Goal: Task Accomplishment & Management: Manage account settings

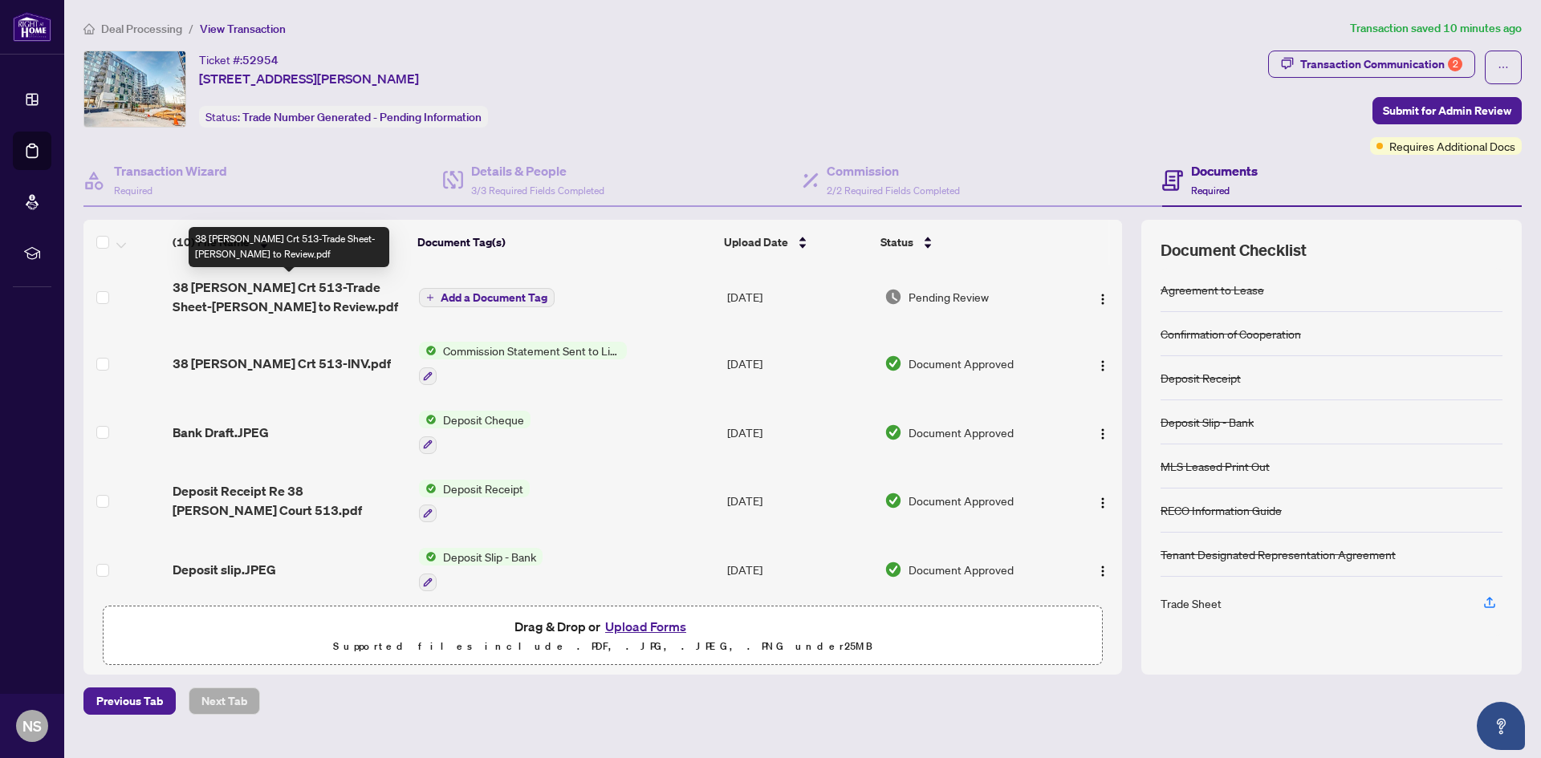
click at [266, 314] on span "38 [PERSON_NAME] Crt 513-Trade Sheet-[PERSON_NAME] to Review.pdf" at bounding box center [290, 297] width 234 height 39
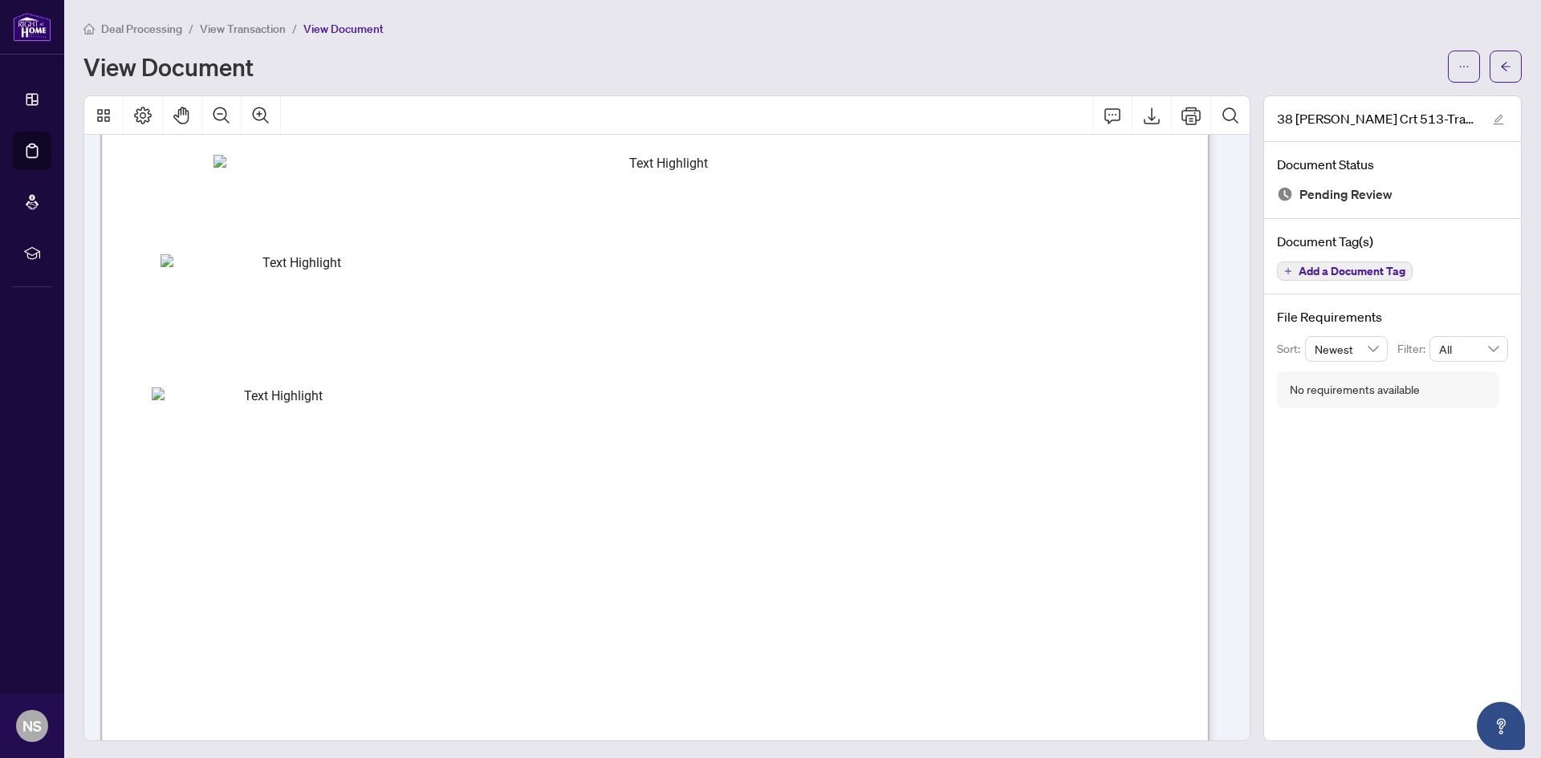
scroll to position [482, 0]
click at [1493, 121] on icon "edit" at bounding box center [1498, 119] width 11 height 11
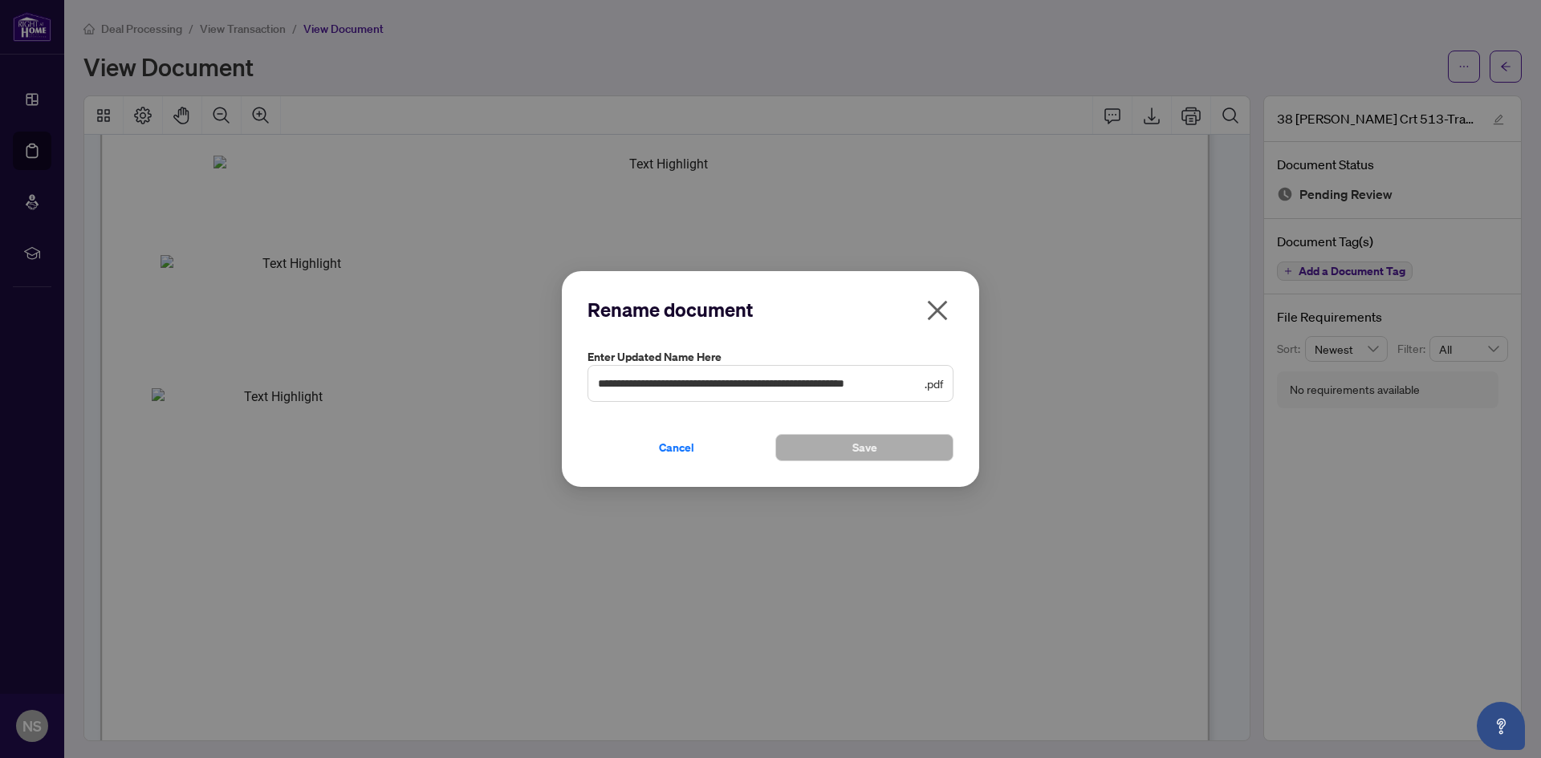
click at [941, 307] on icon "close" at bounding box center [938, 310] width 20 height 20
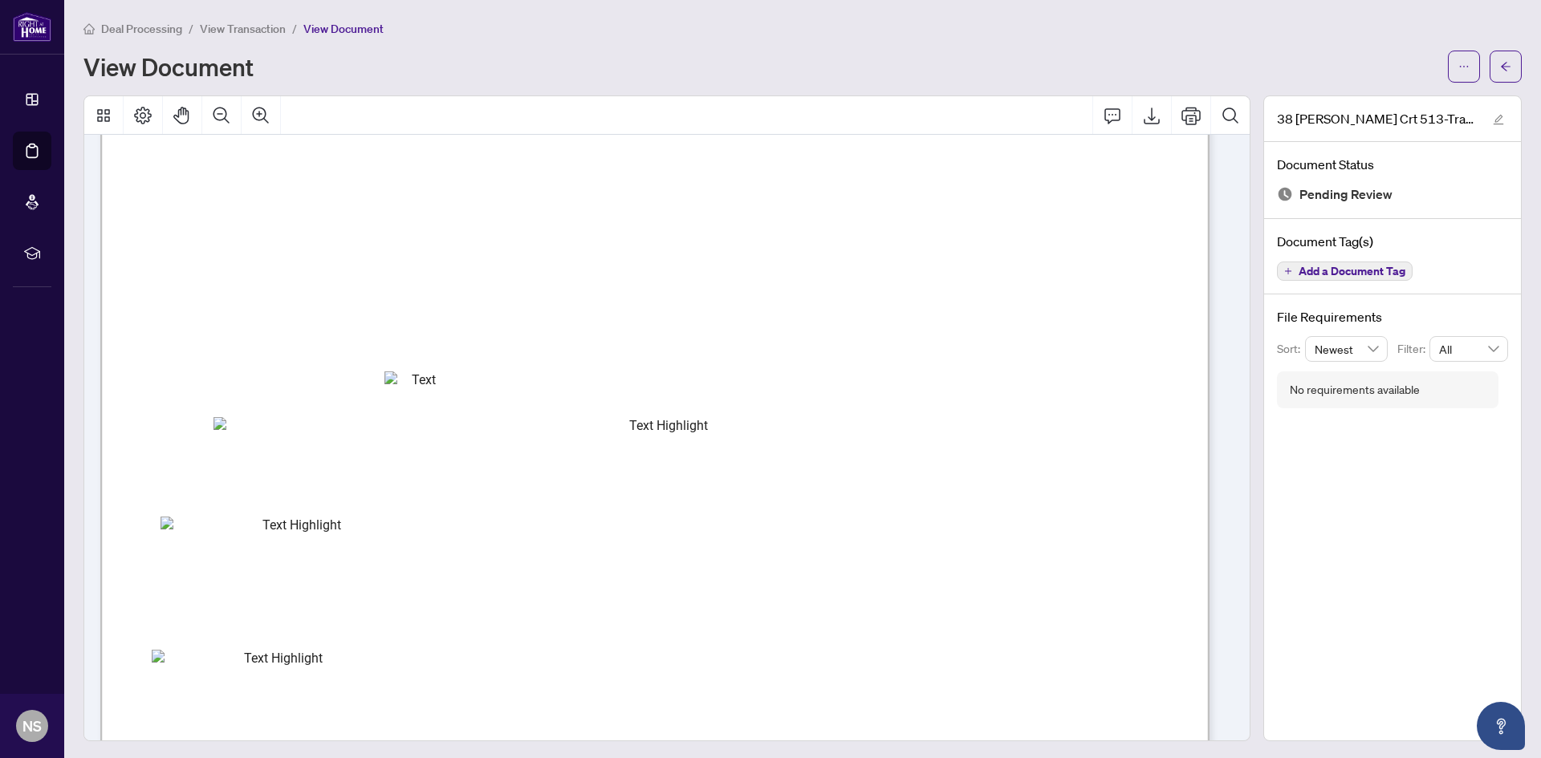
scroll to position [0, 0]
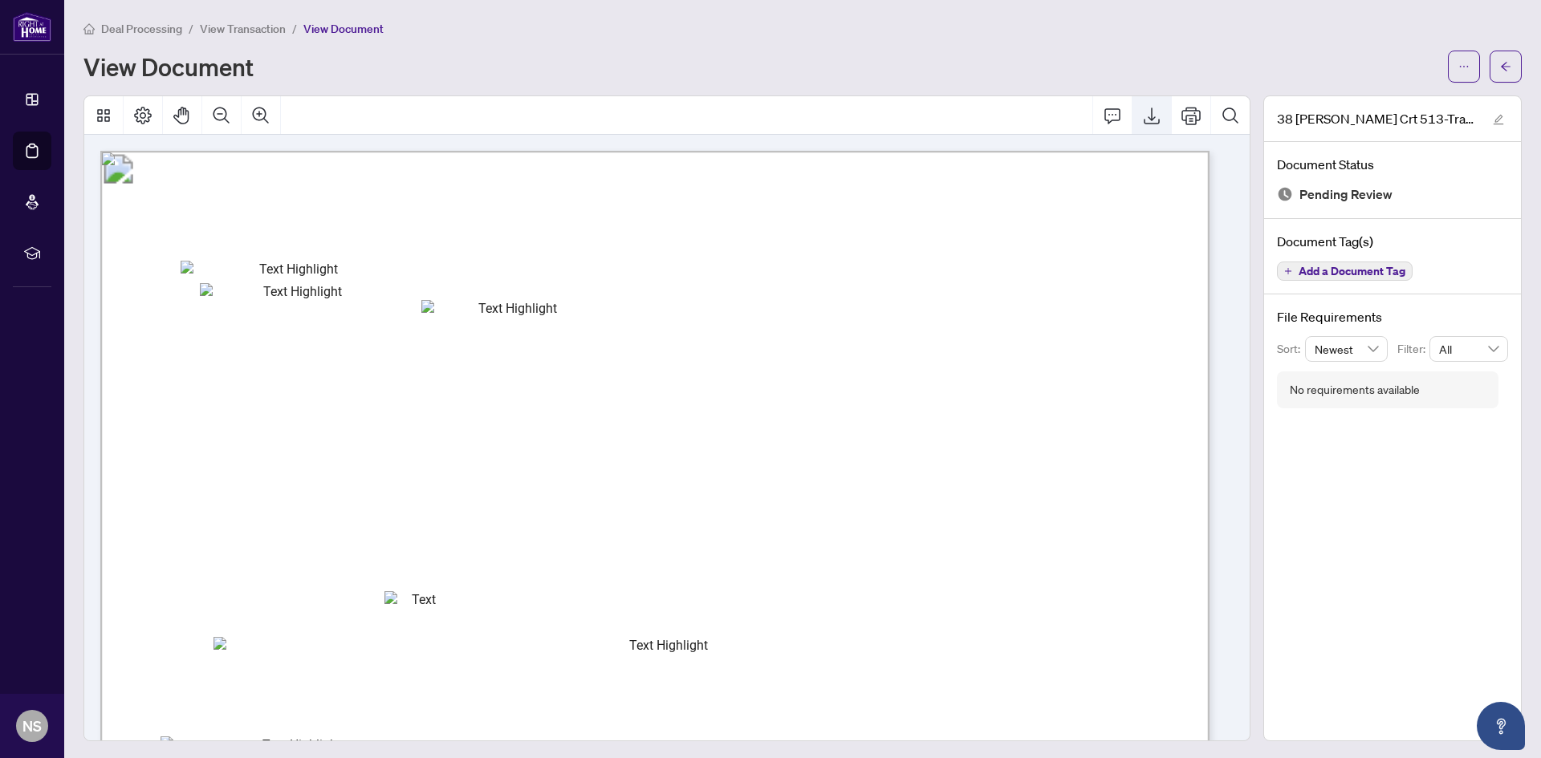
click at [1144, 116] on icon "Export" at bounding box center [1152, 116] width 16 height 17
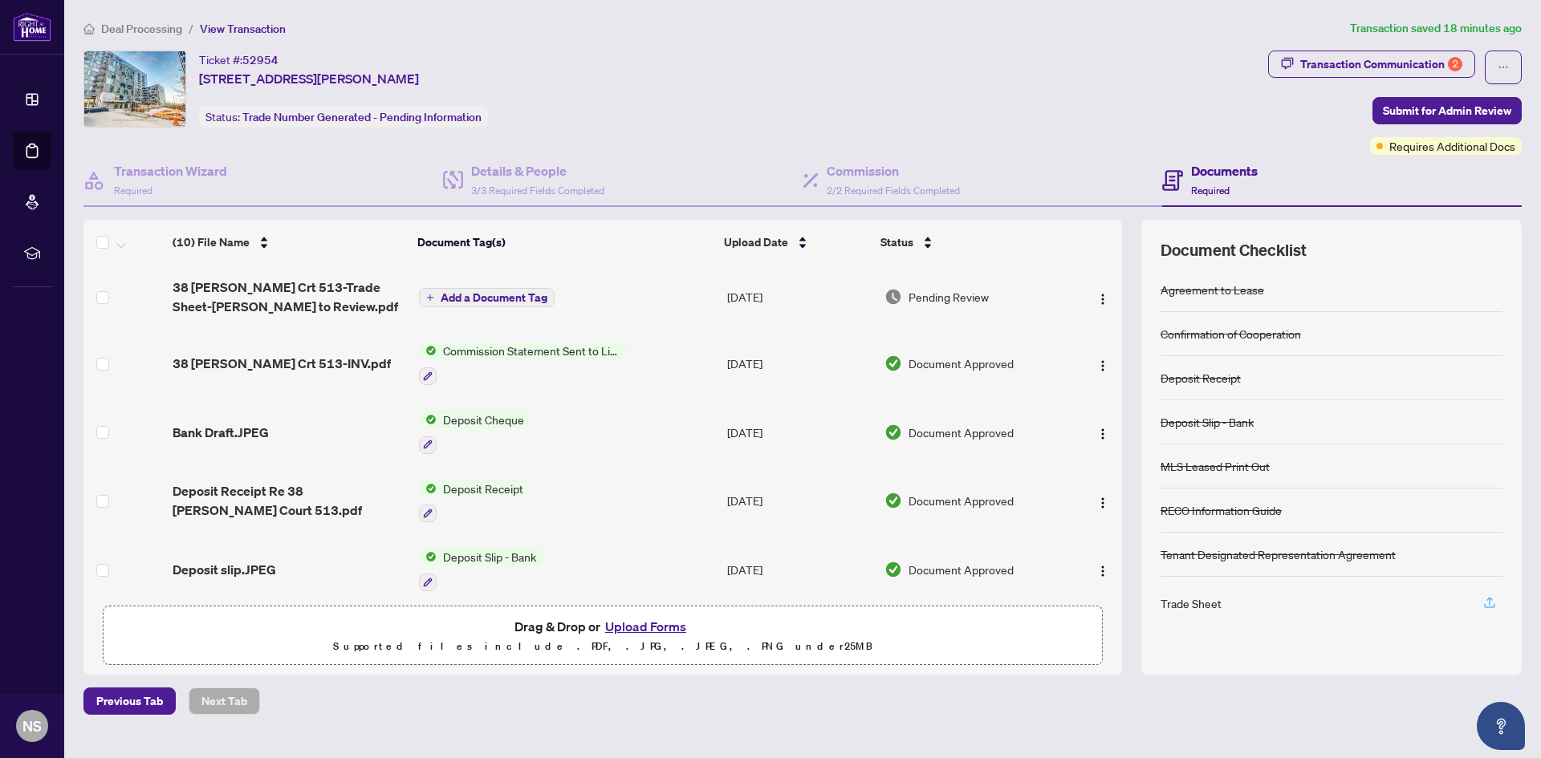
click at [1482, 604] on icon "button" at bounding box center [1489, 602] width 14 height 14
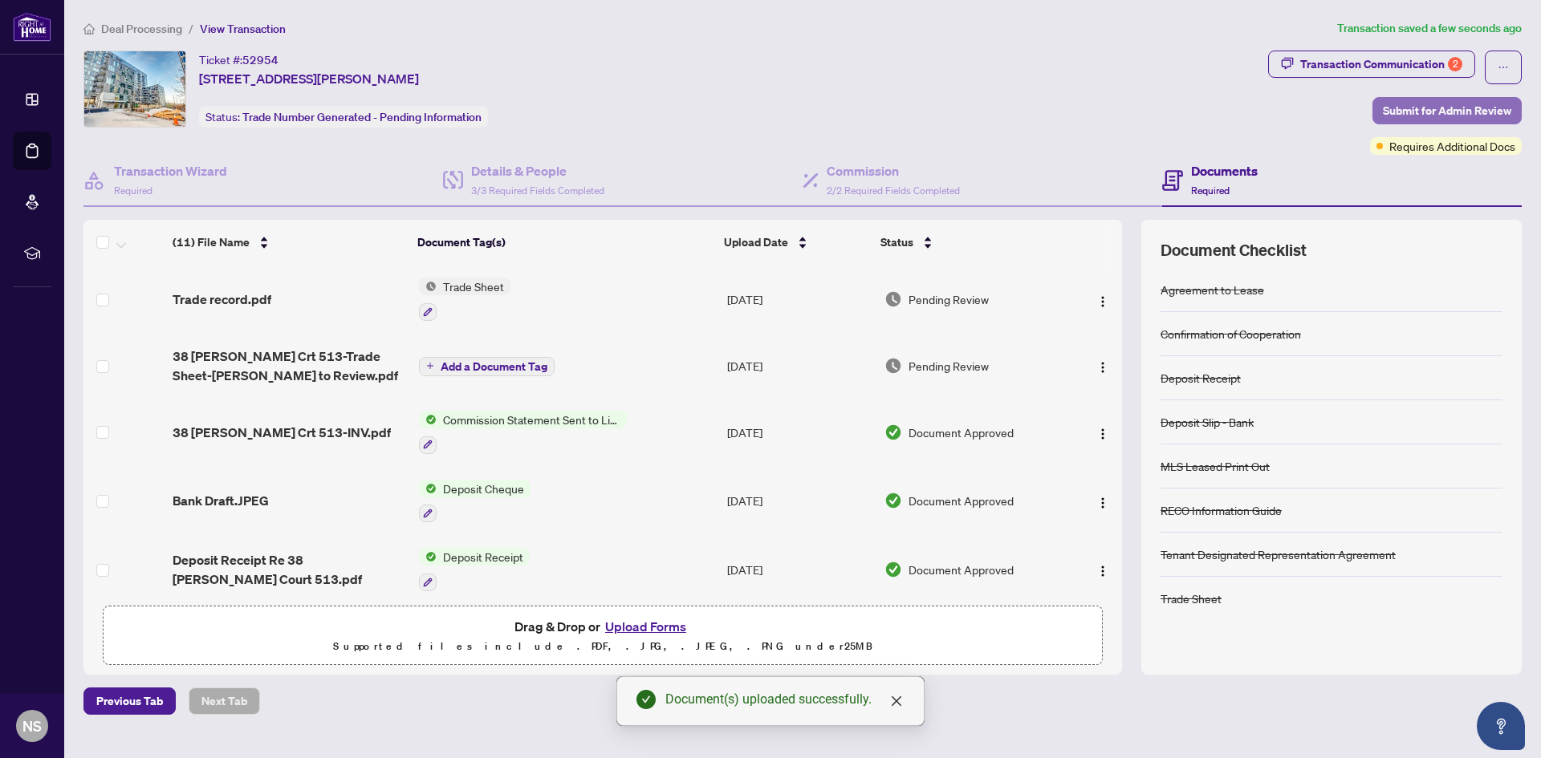
click at [1403, 108] on span "Submit for Admin Review" at bounding box center [1447, 111] width 128 height 26
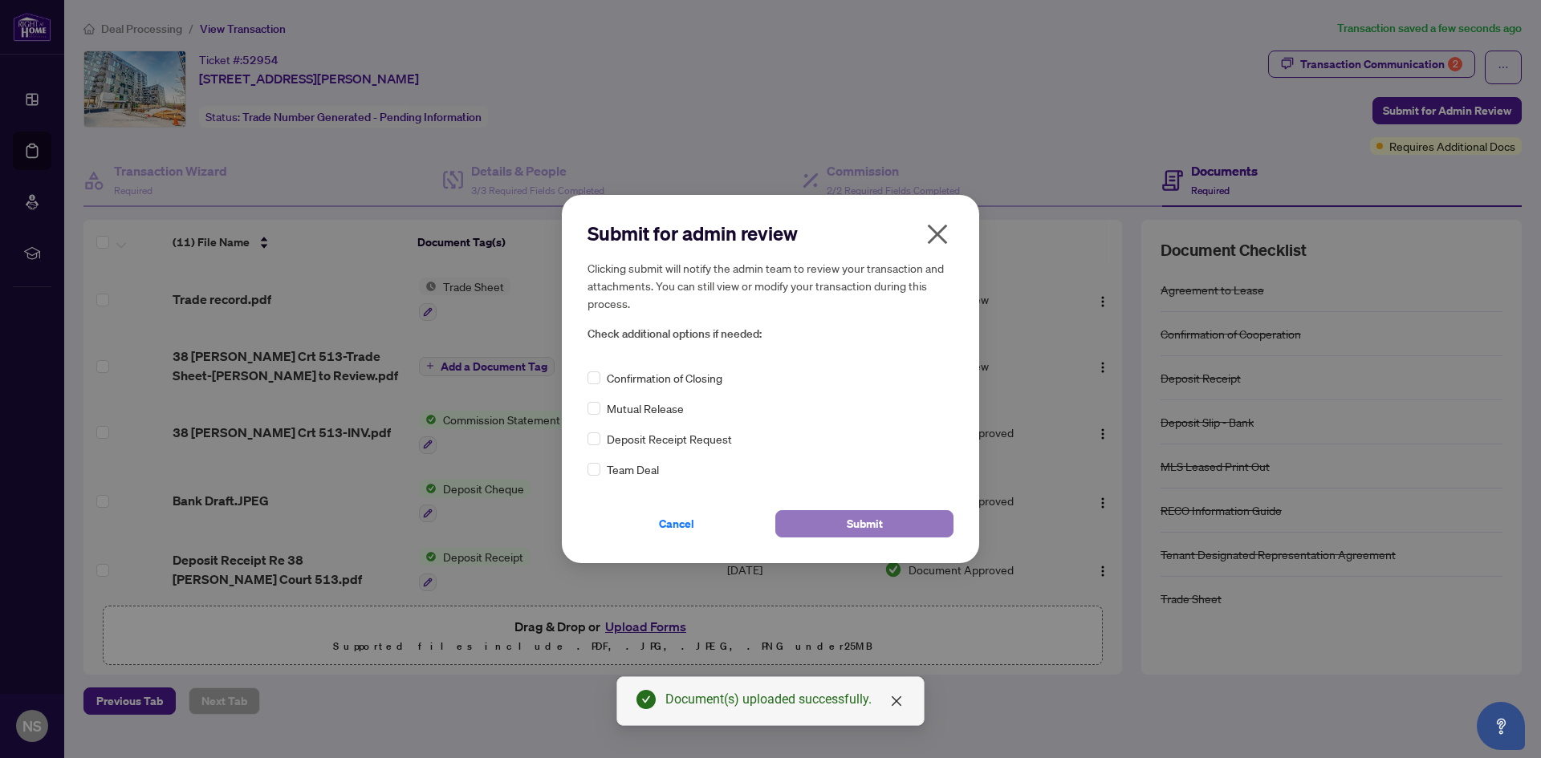
click at [866, 522] on span "Submit" at bounding box center [865, 524] width 36 height 26
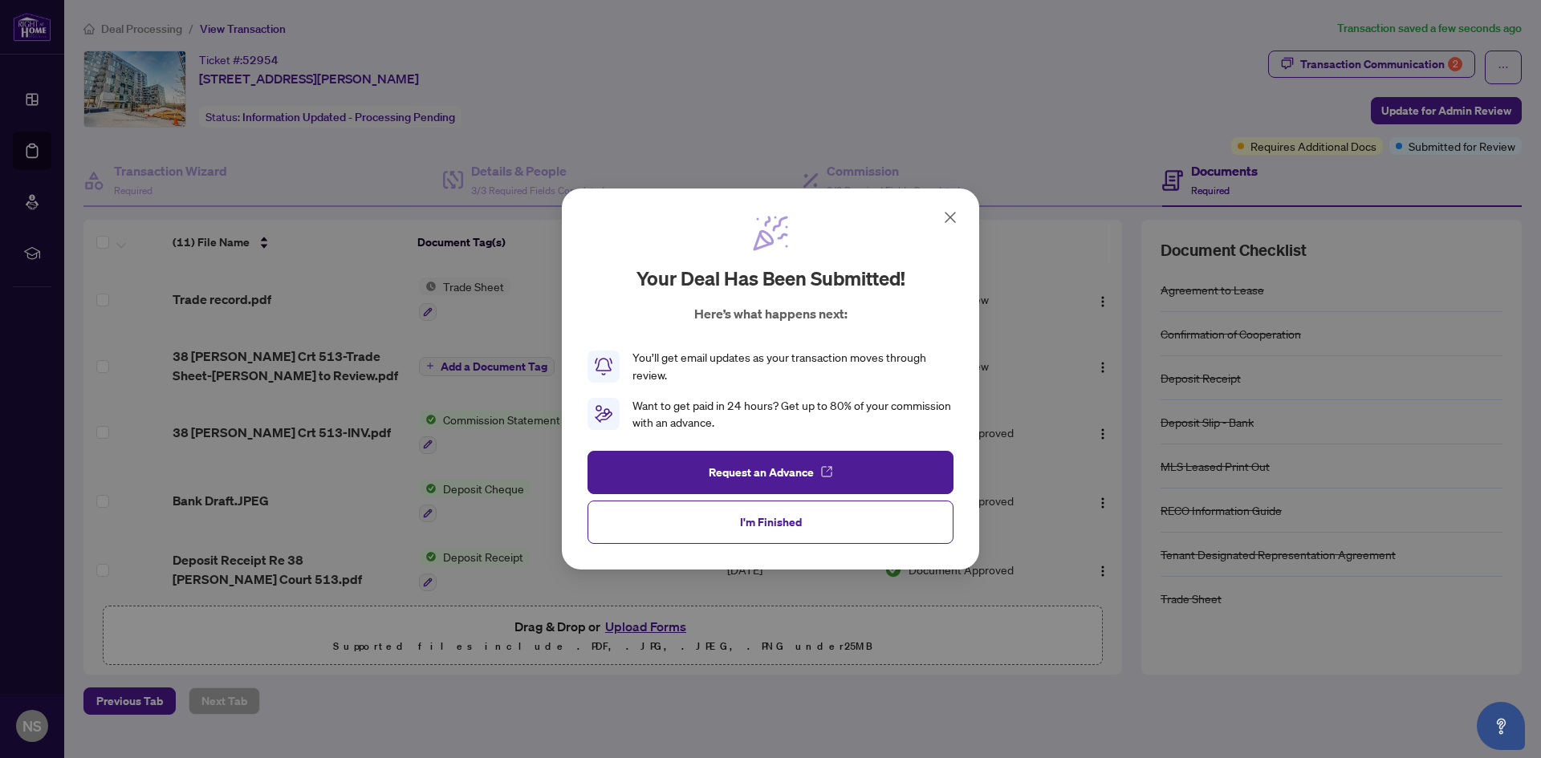
click at [941, 209] on icon at bounding box center [950, 217] width 19 height 19
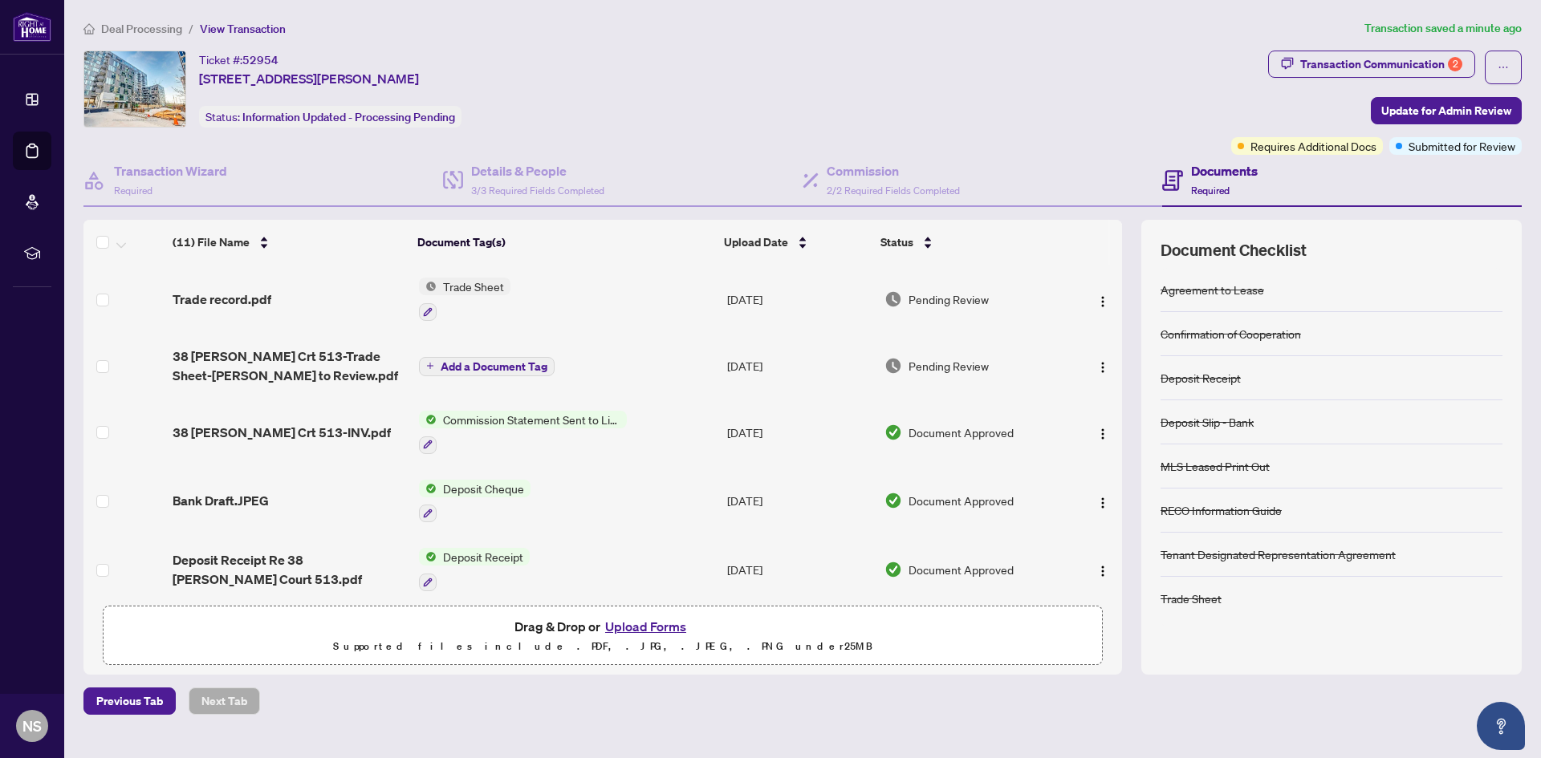
click at [444, 367] on span "Add a Document Tag" at bounding box center [494, 366] width 107 height 11
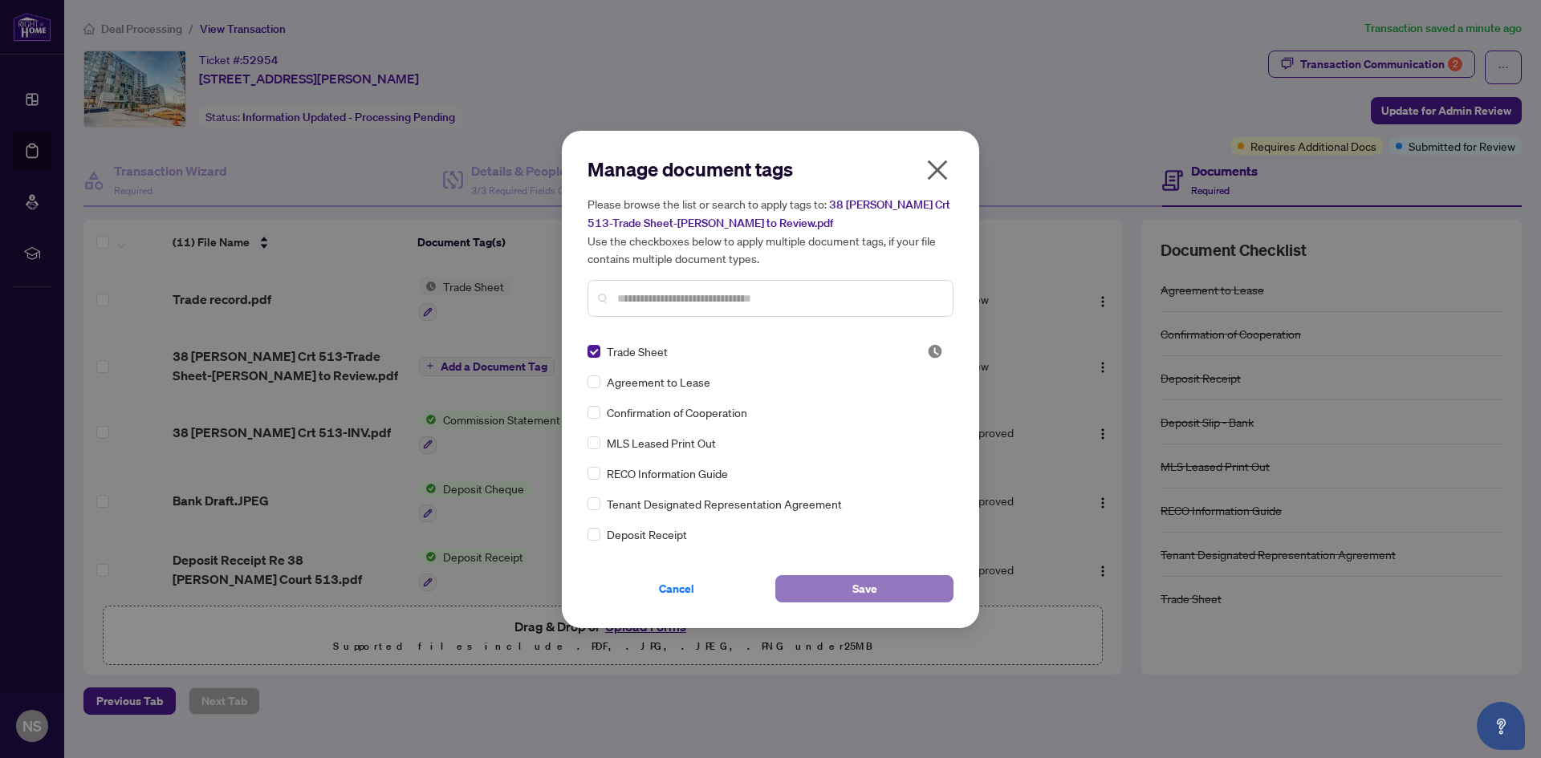
click at [888, 588] on button "Save" at bounding box center [864, 588] width 178 height 27
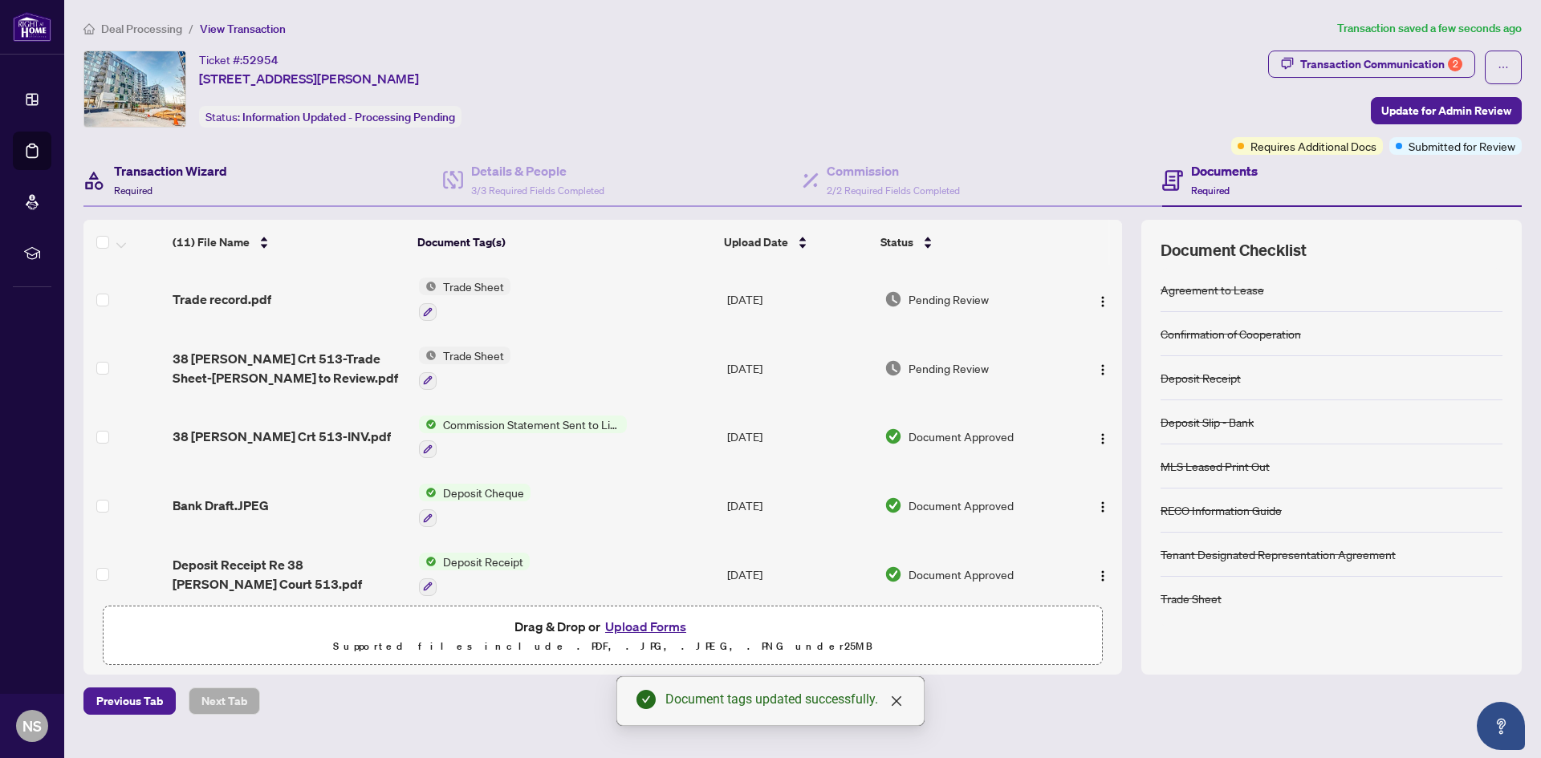
click at [172, 168] on h4 "Transaction Wizard" at bounding box center [170, 170] width 113 height 19
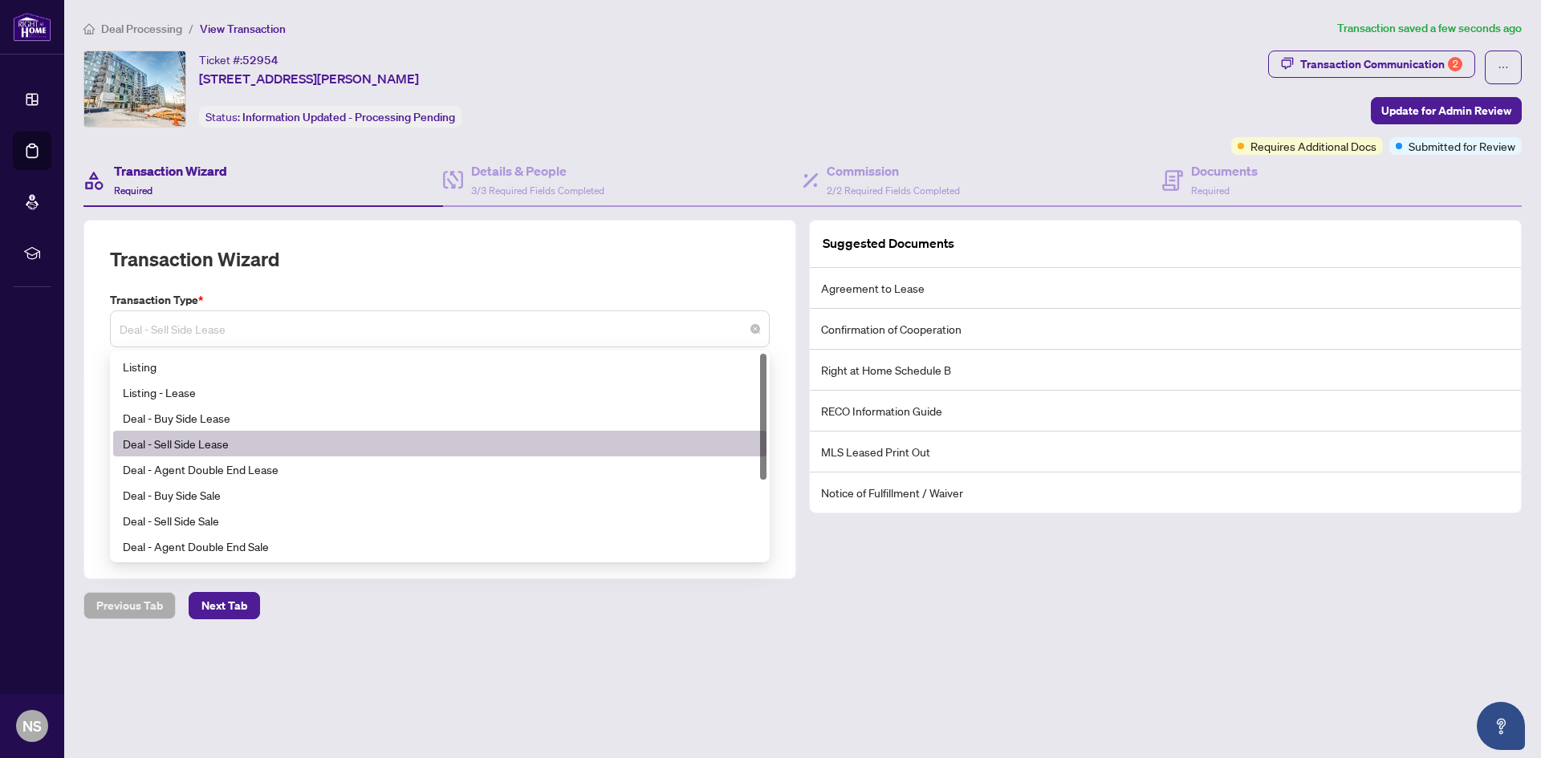
click at [315, 332] on span "Deal - Sell Side Lease" at bounding box center [440, 329] width 640 height 30
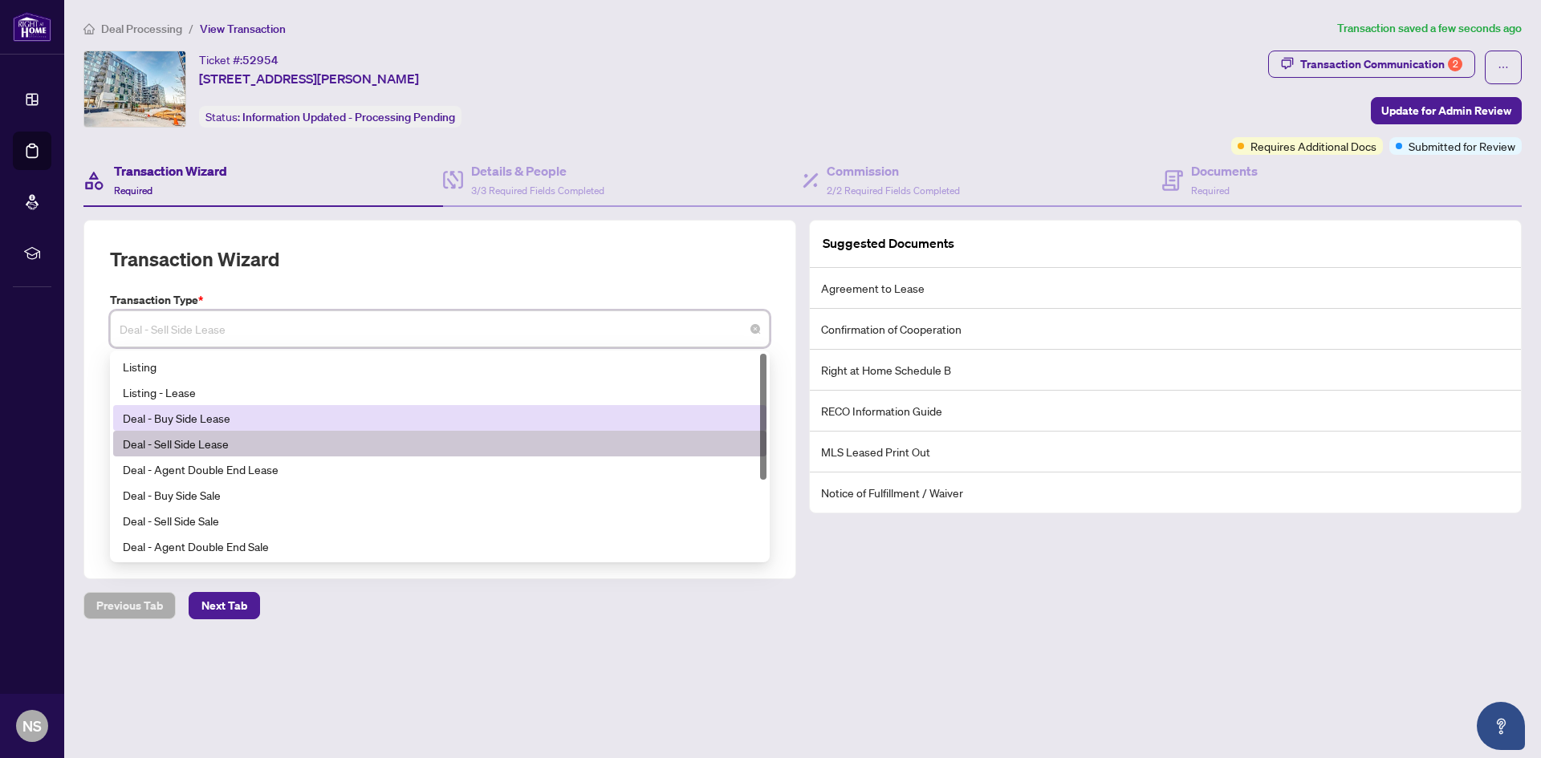
click at [259, 413] on div "Deal - Buy Side Lease" at bounding box center [440, 418] width 634 height 18
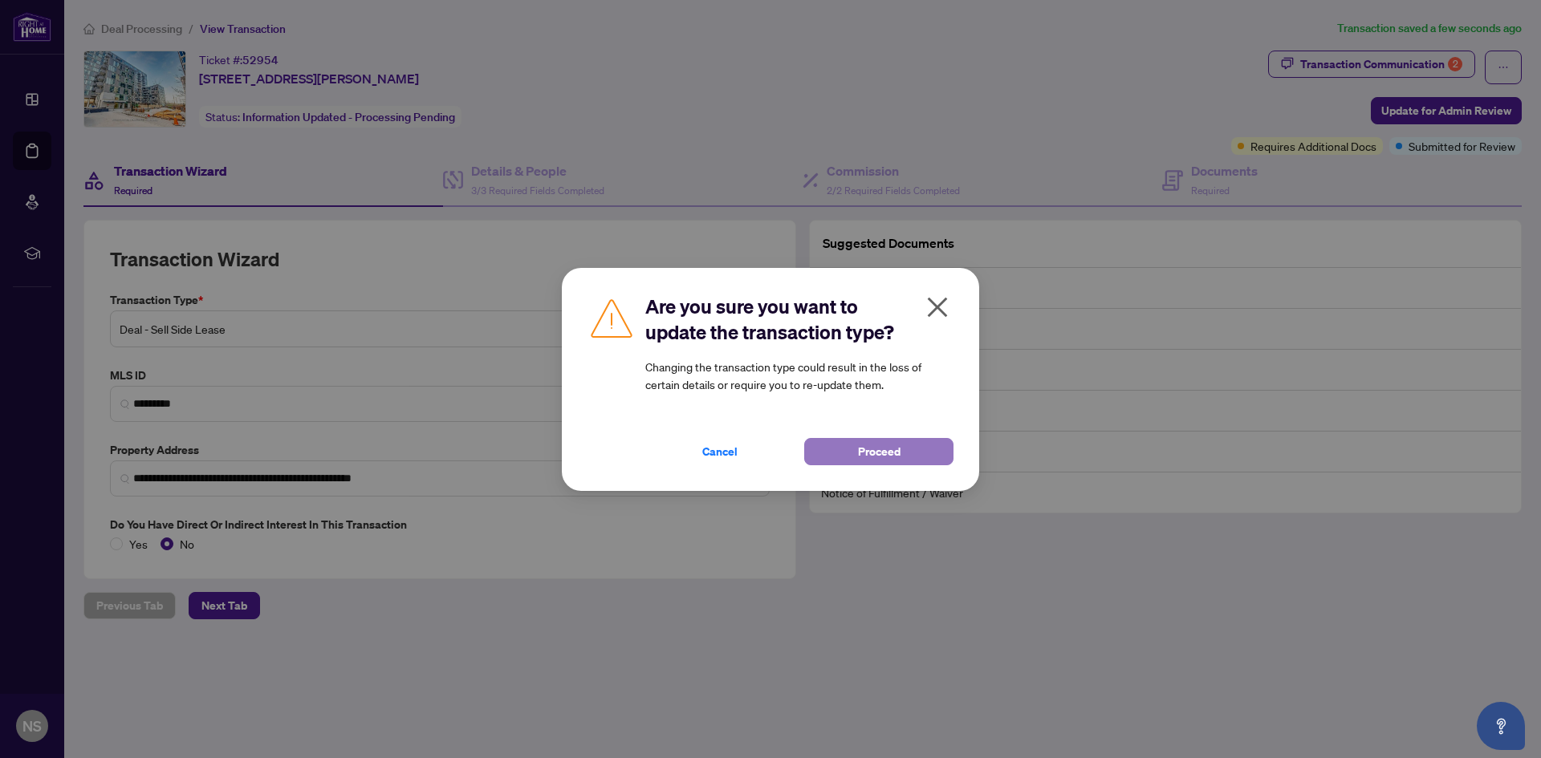
click at [879, 443] on span "Proceed" at bounding box center [879, 452] width 43 height 26
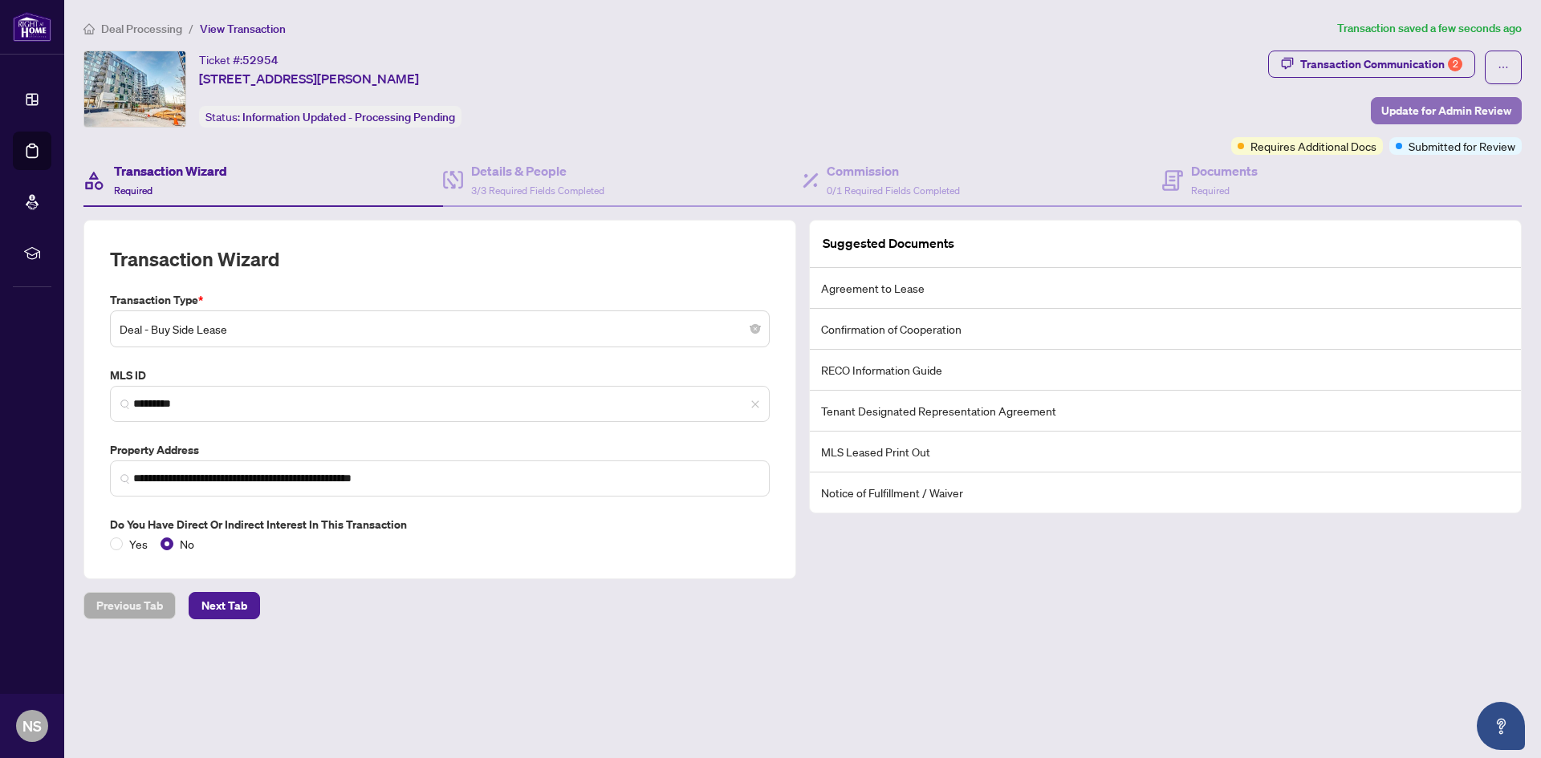
click at [1404, 109] on span "Update for Admin Review" at bounding box center [1446, 111] width 130 height 26
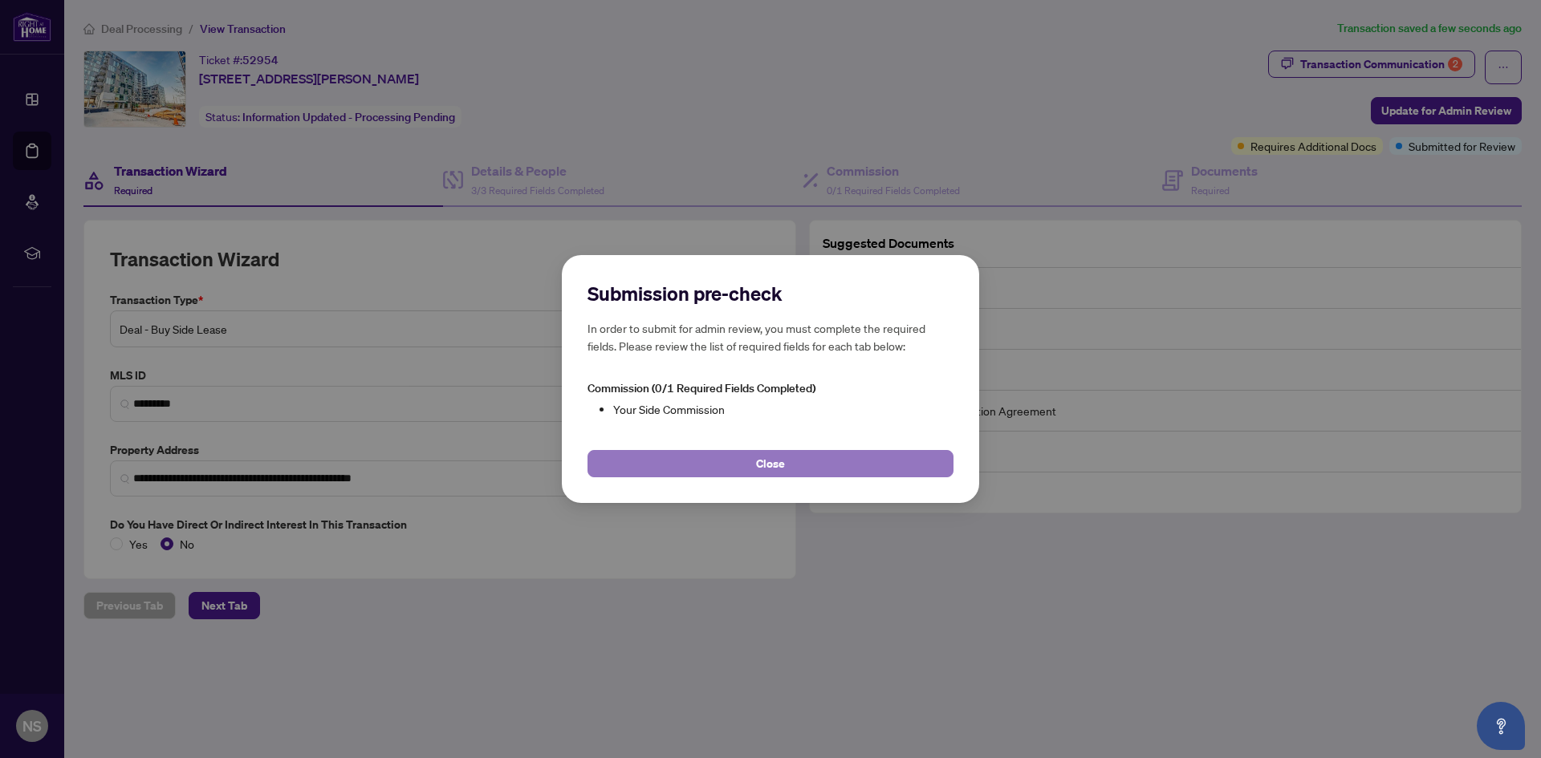
click at [759, 465] on span "Close" at bounding box center [770, 464] width 29 height 26
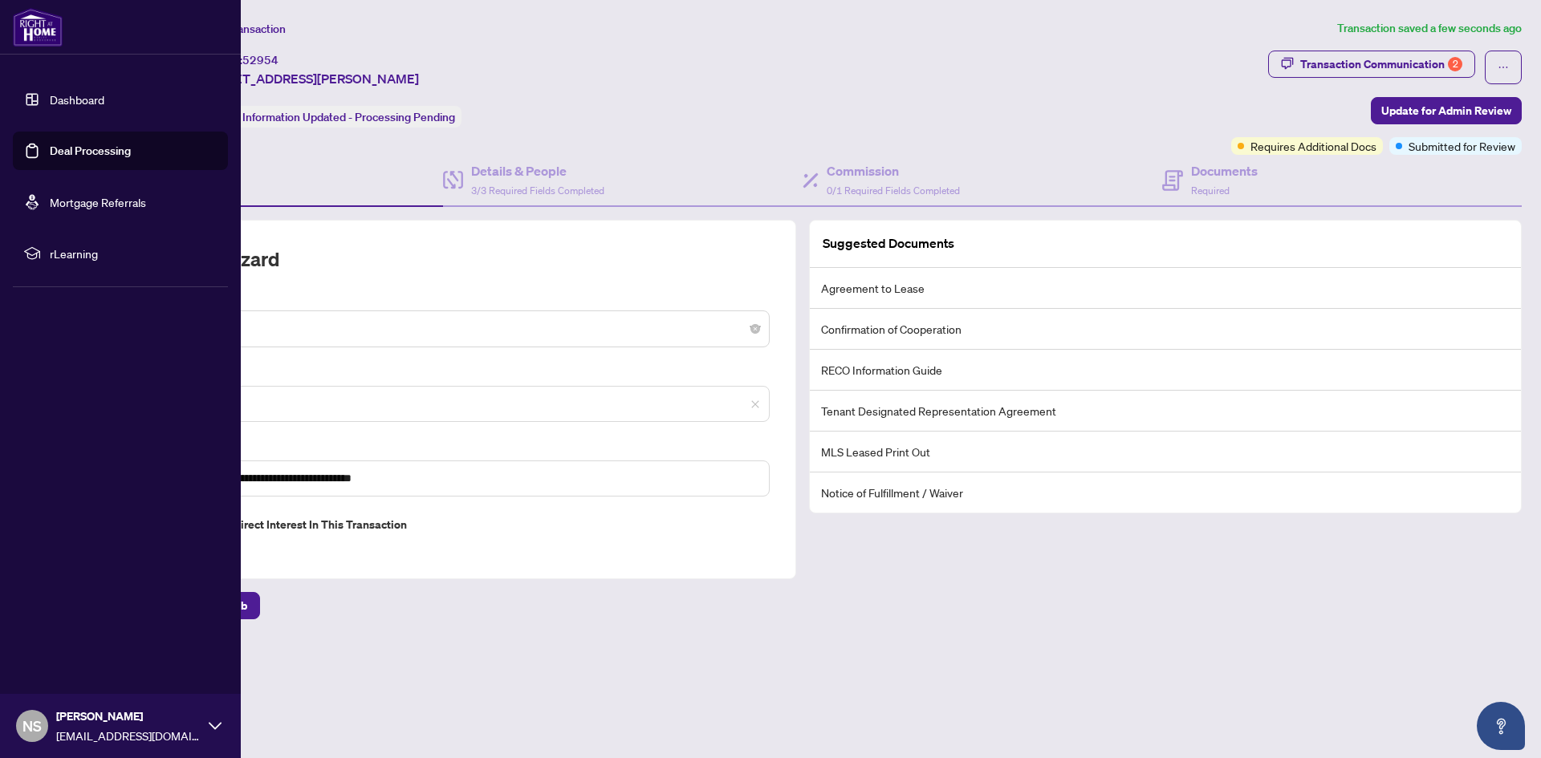
click at [50, 99] on link "Dashboard" at bounding box center [77, 99] width 55 height 14
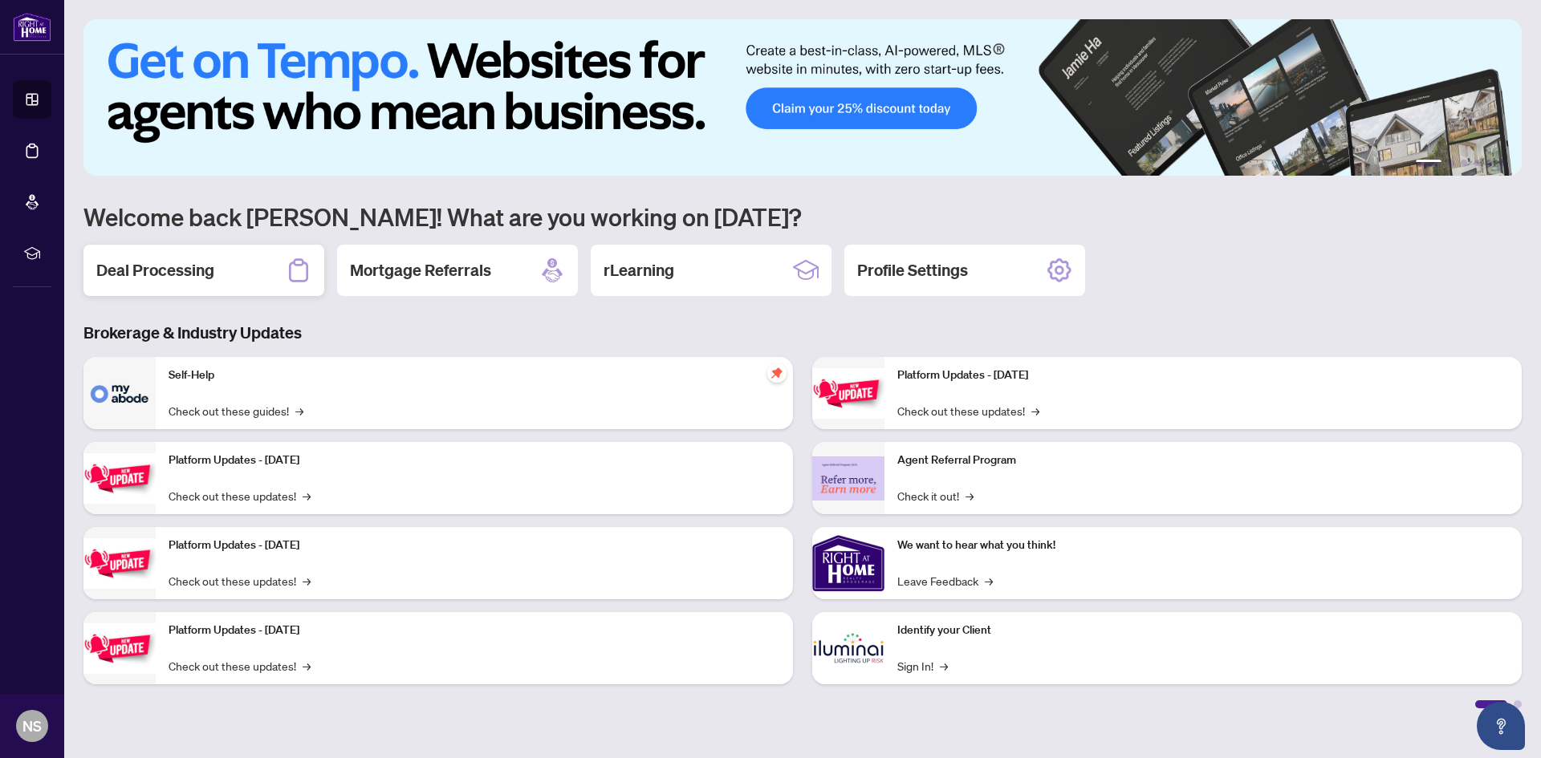
click at [193, 264] on h2 "Deal Processing" at bounding box center [155, 270] width 118 height 22
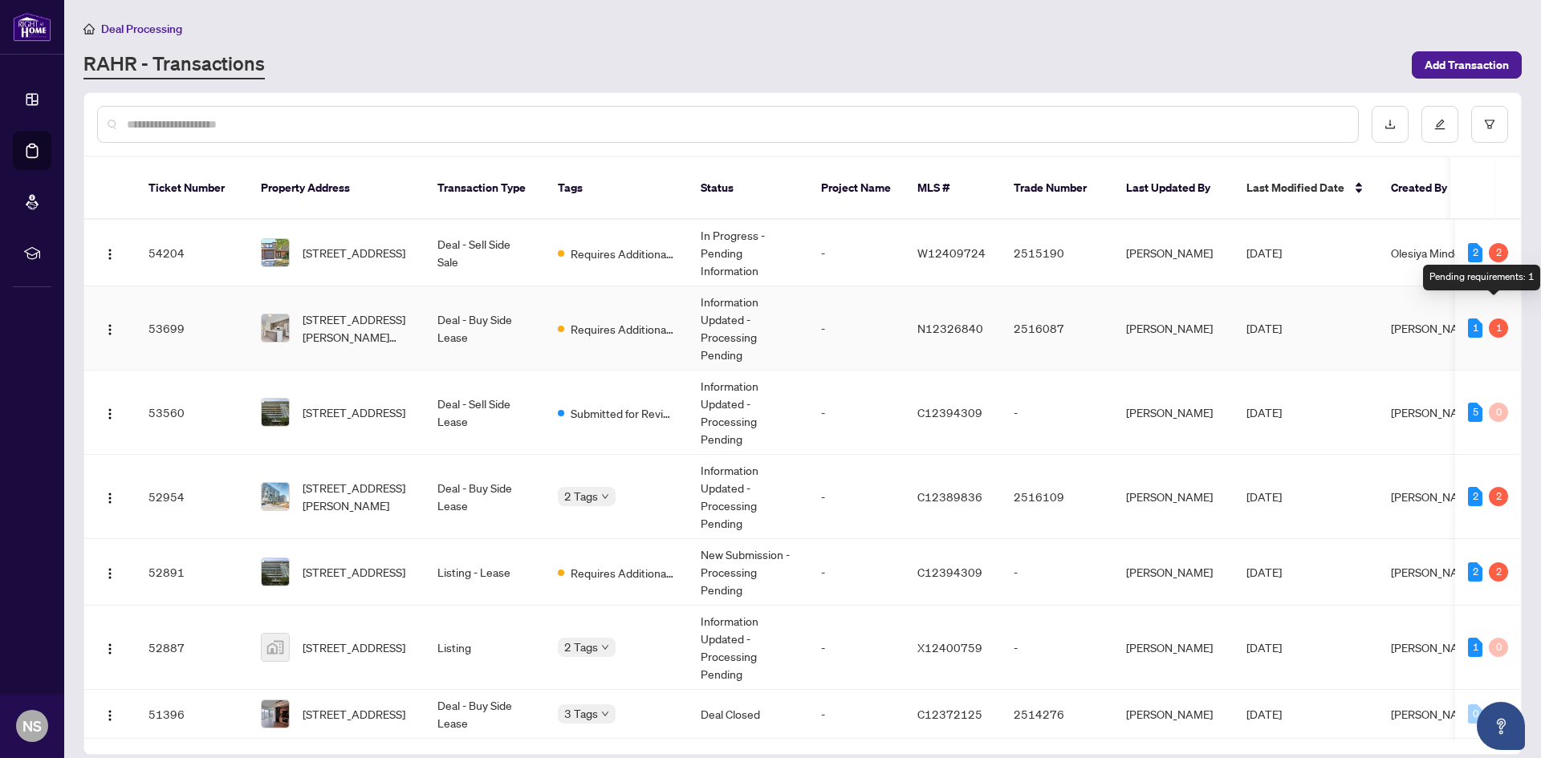
click at [1493, 319] on div "1" at bounding box center [1498, 328] width 19 height 19
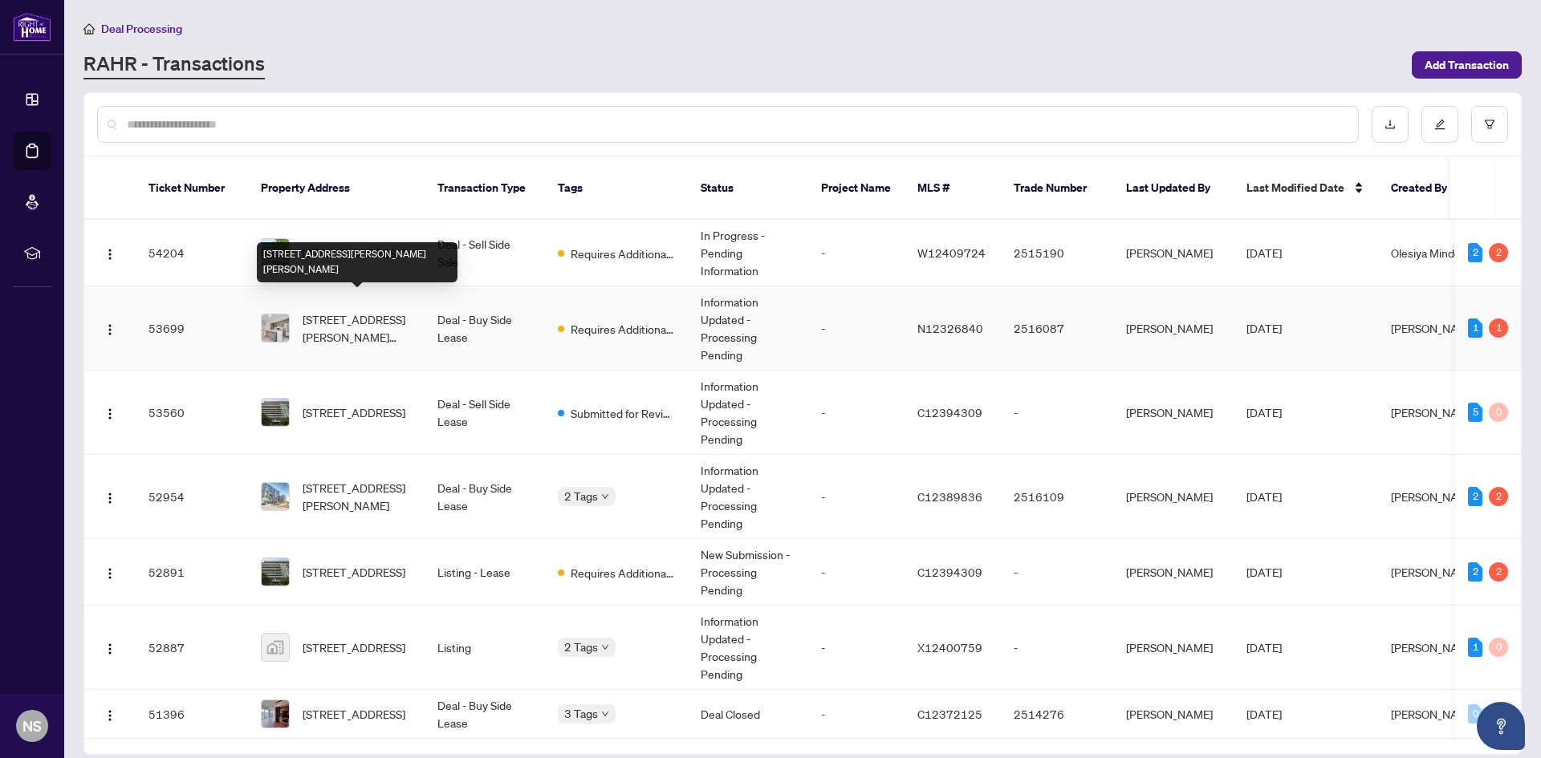
click at [339, 311] on span "[STREET_ADDRESS][PERSON_NAME][PERSON_NAME]" at bounding box center [357, 328] width 109 height 35
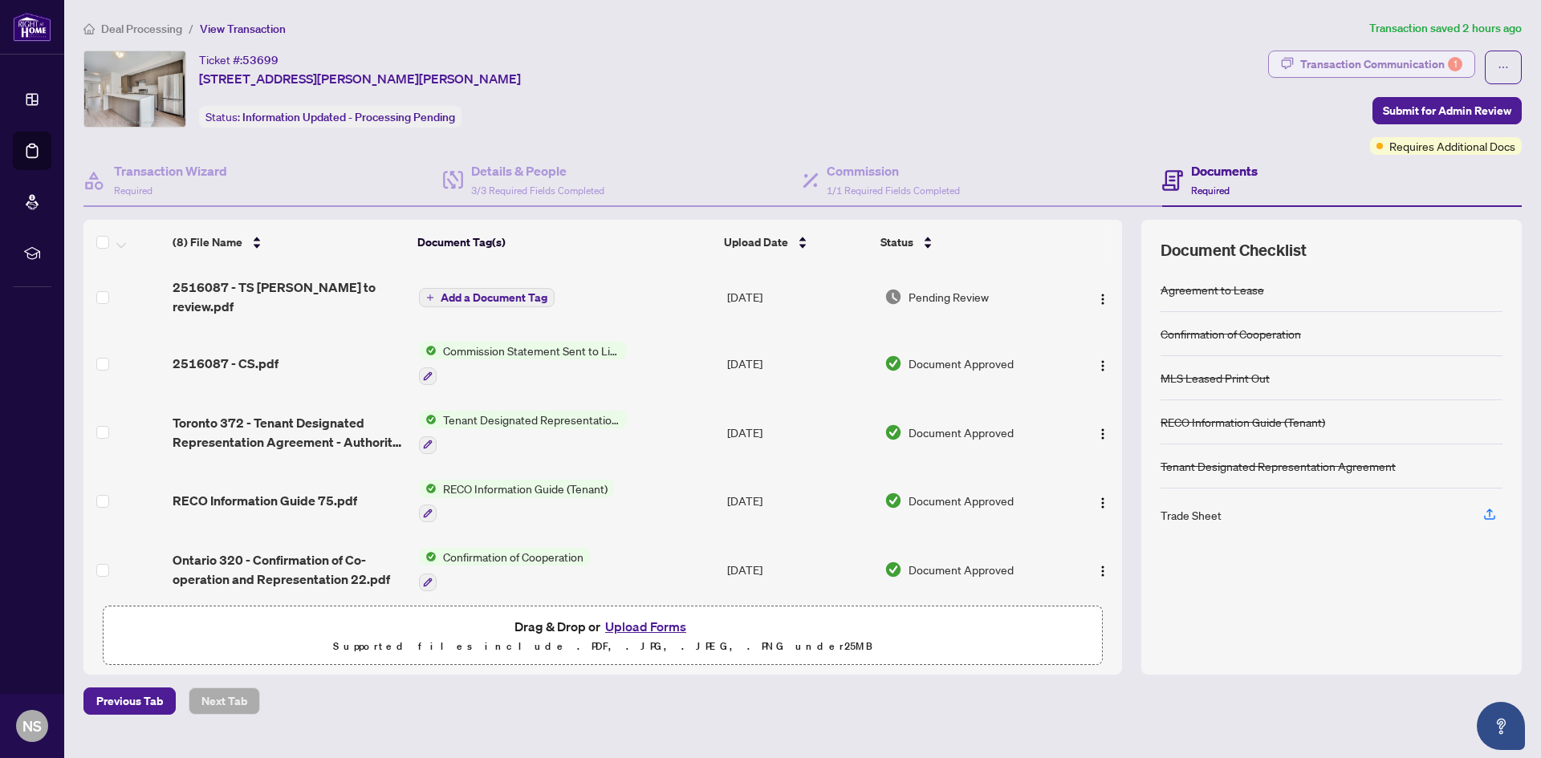
click at [1414, 62] on div "Transaction Communication 1" at bounding box center [1381, 64] width 162 height 26
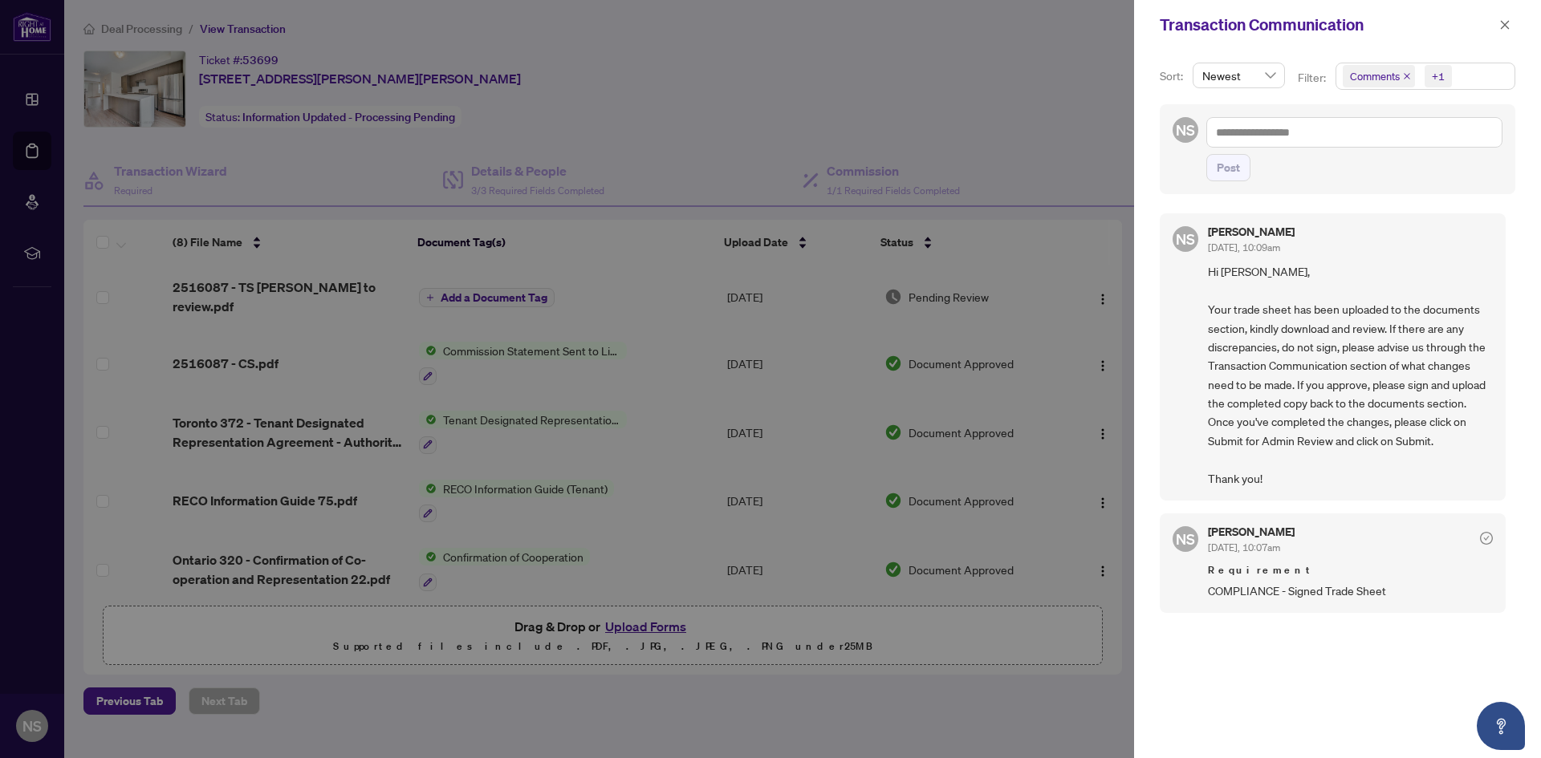
click at [1103, 67] on div at bounding box center [770, 379] width 1541 height 758
click at [1500, 26] on icon "close" at bounding box center [1504, 24] width 11 height 11
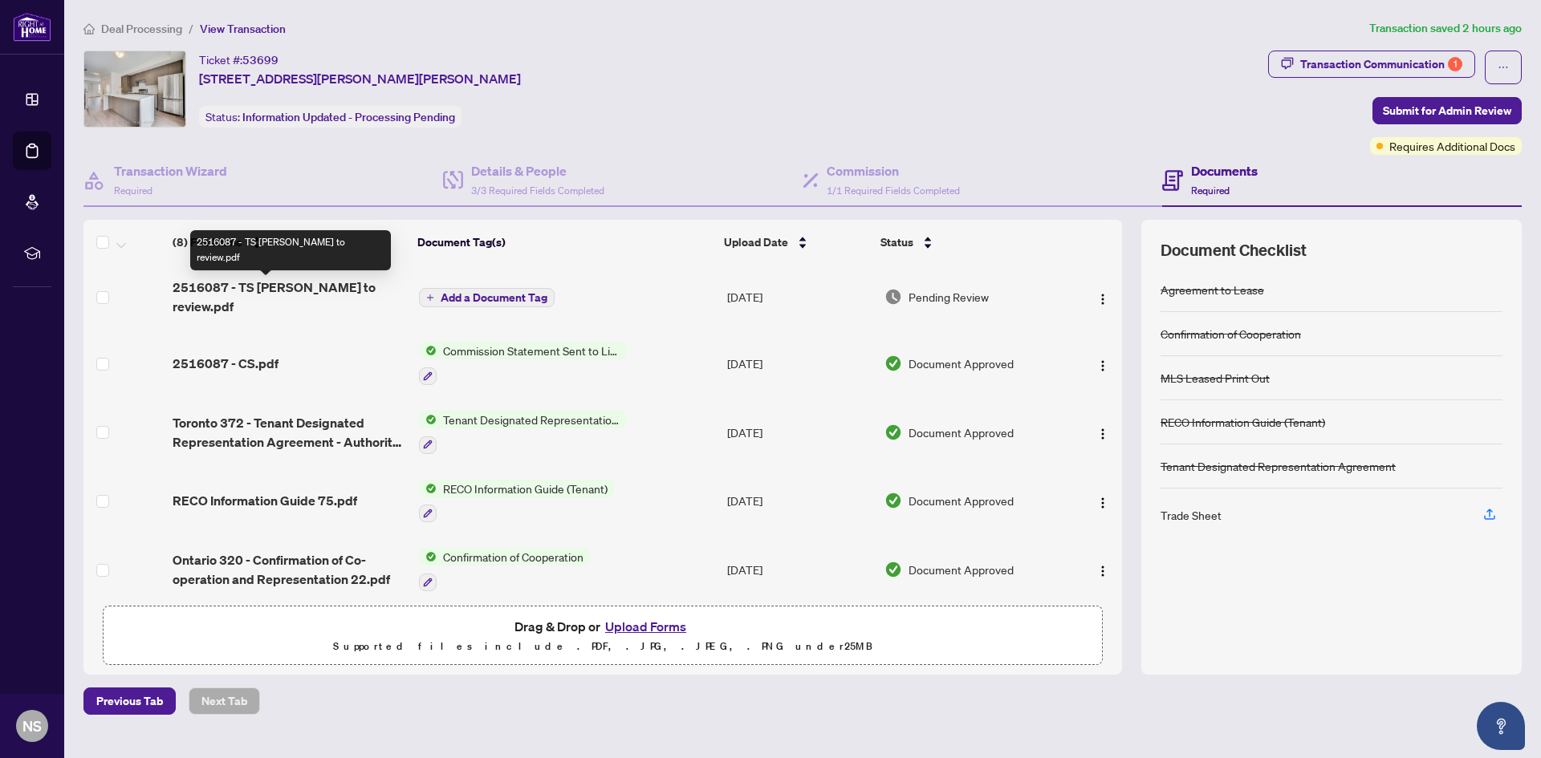
click at [312, 290] on span "2516087 - TS [PERSON_NAME] to review.pdf" at bounding box center [290, 297] width 234 height 39
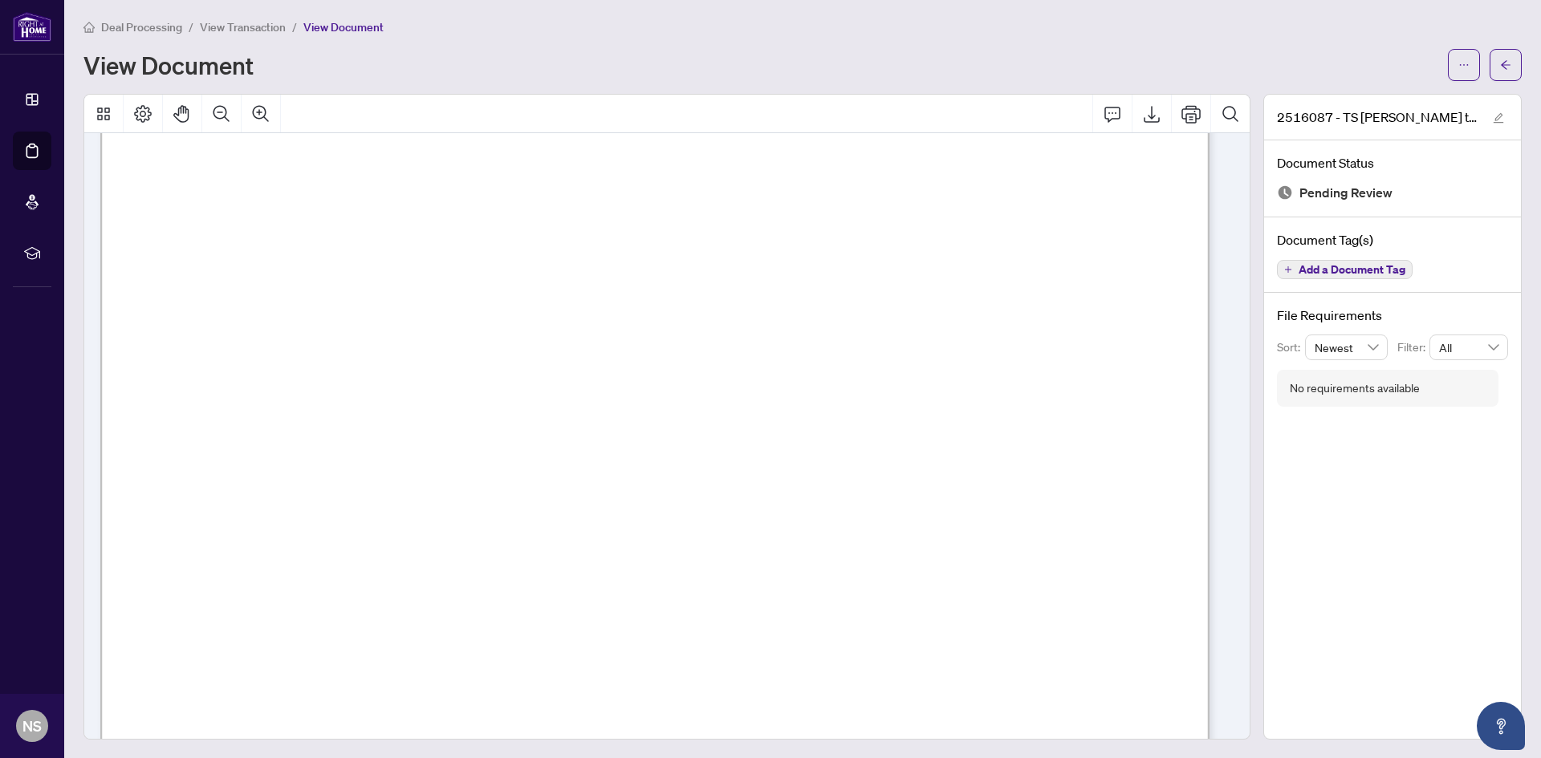
scroll to position [321, 0]
click at [1142, 116] on icon "Export" at bounding box center [1151, 113] width 19 height 19
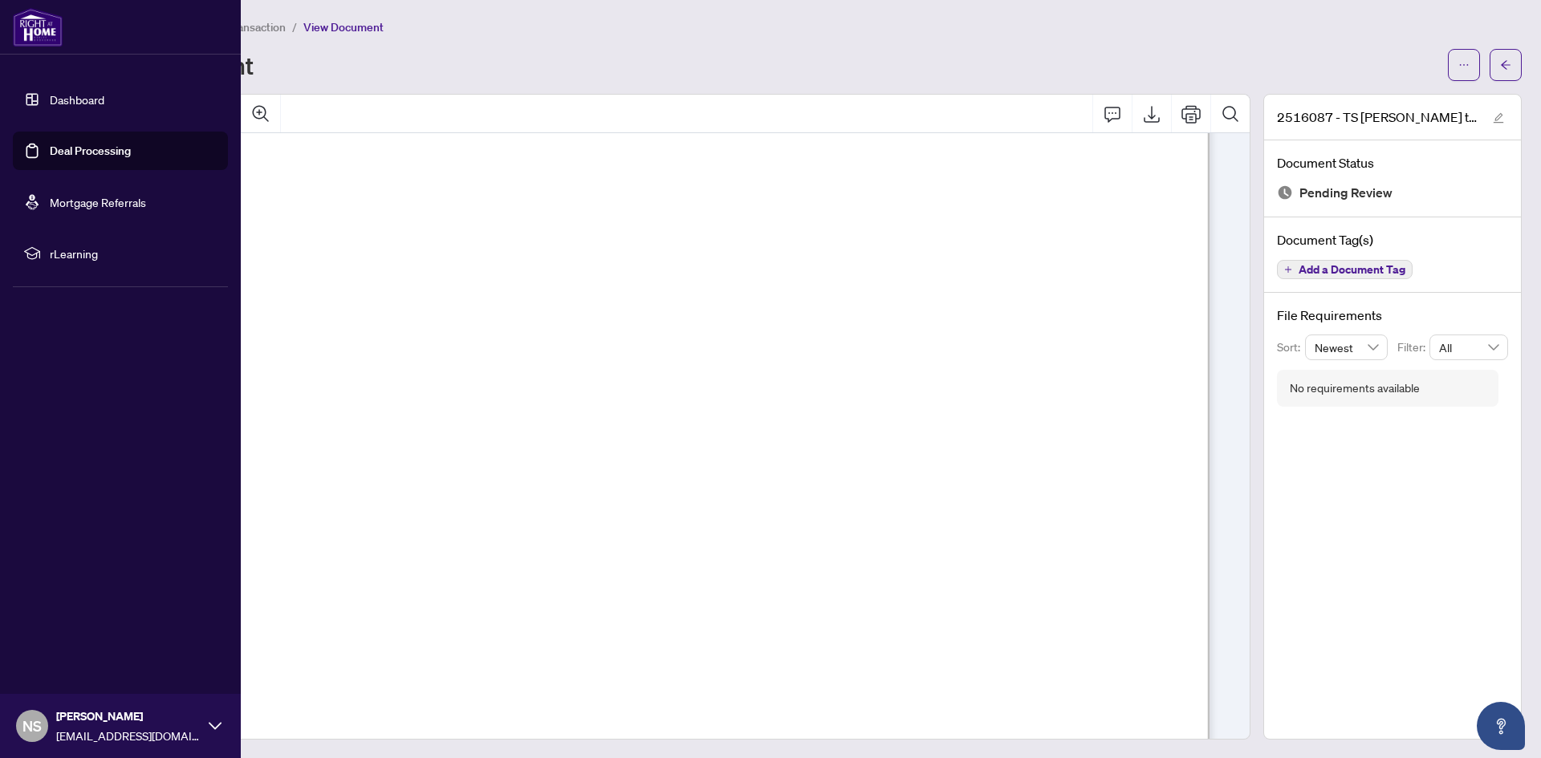
click at [71, 102] on link "Dashboard" at bounding box center [77, 99] width 55 height 14
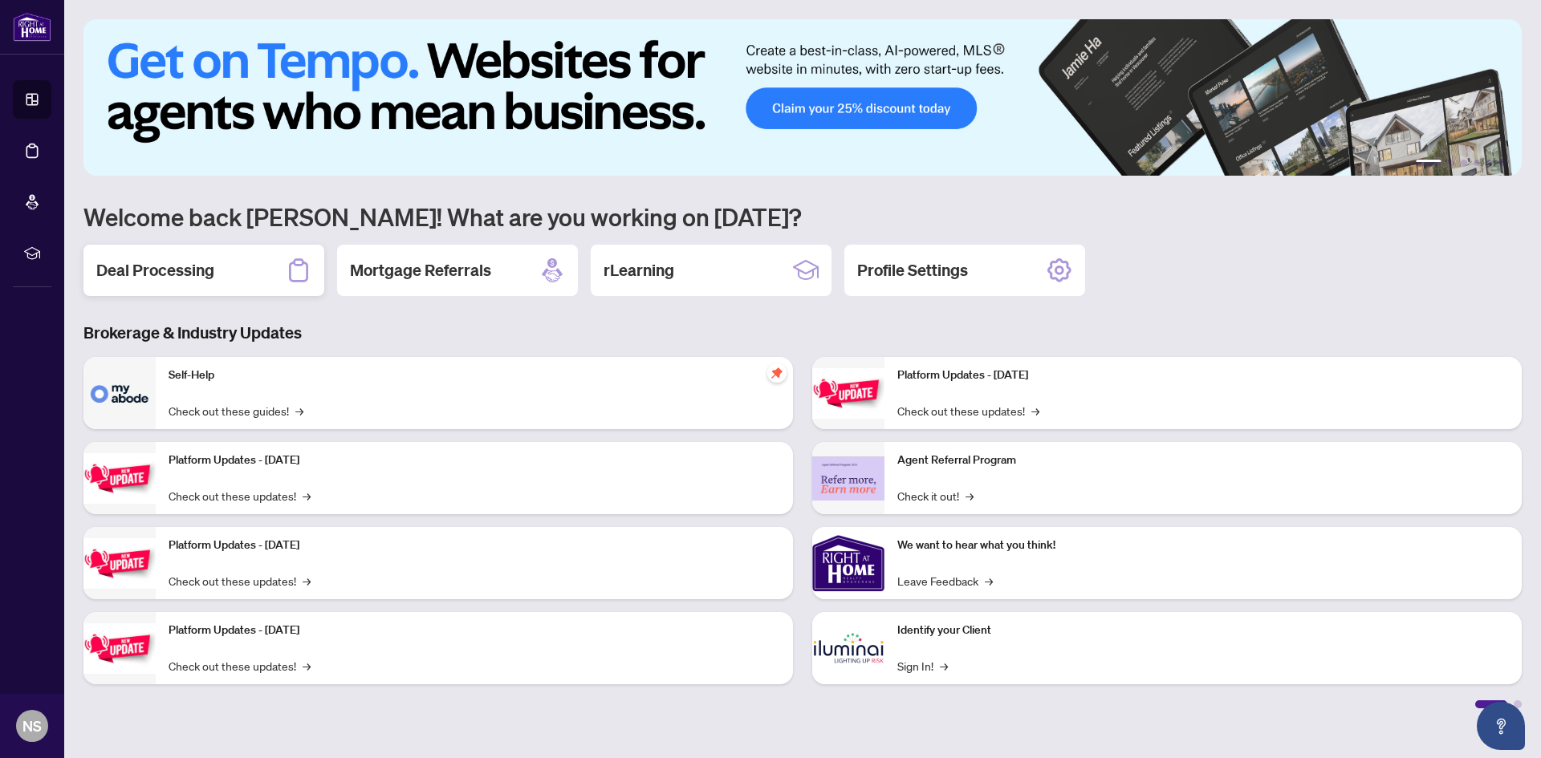
click at [157, 271] on h2 "Deal Processing" at bounding box center [155, 270] width 118 height 22
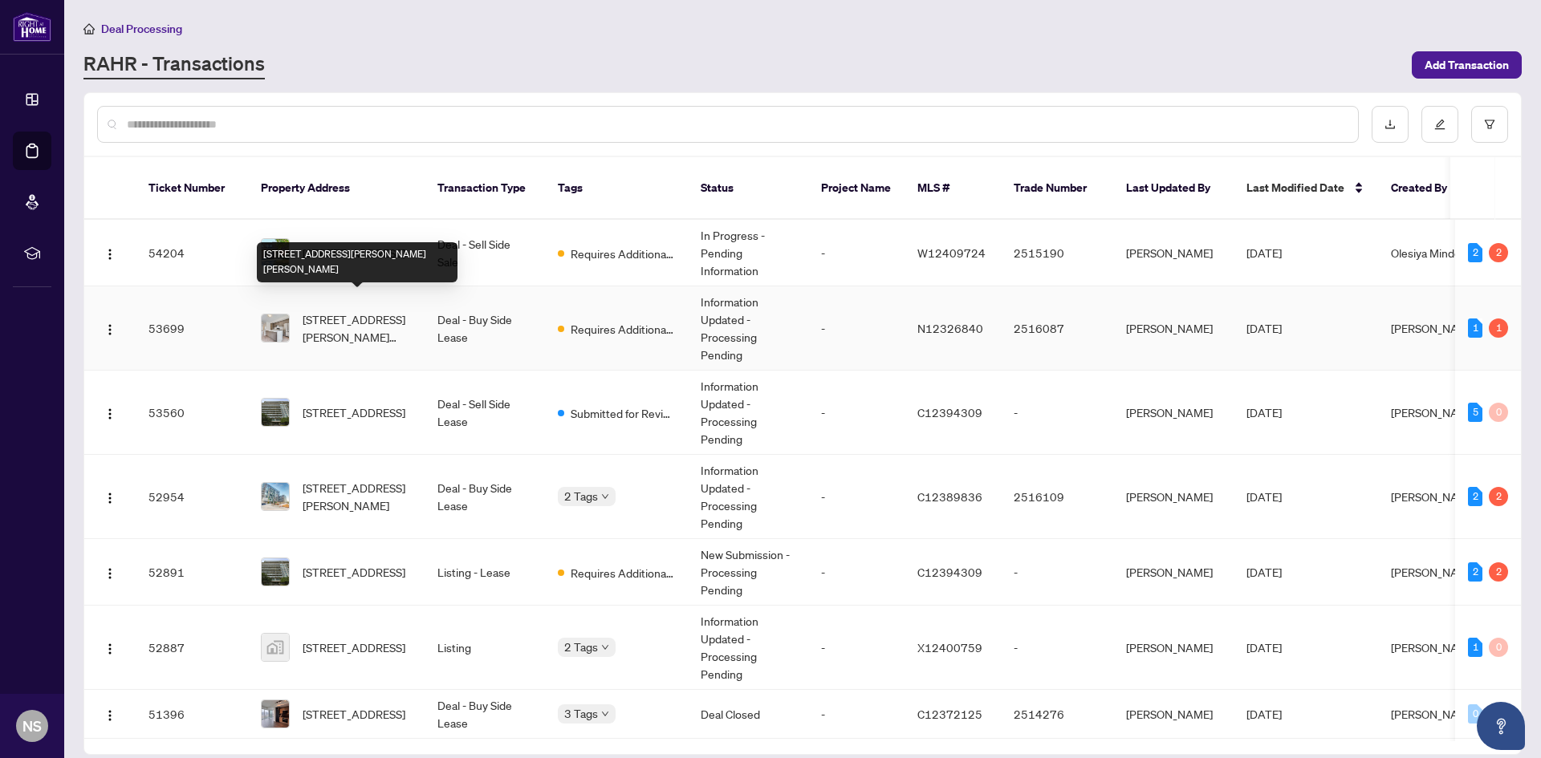
click at [319, 311] on span "[STREET_ADDRESS][PERSON_NAME][PERSON_NAME]" at bounding box center [357, 328] width 109 height 35
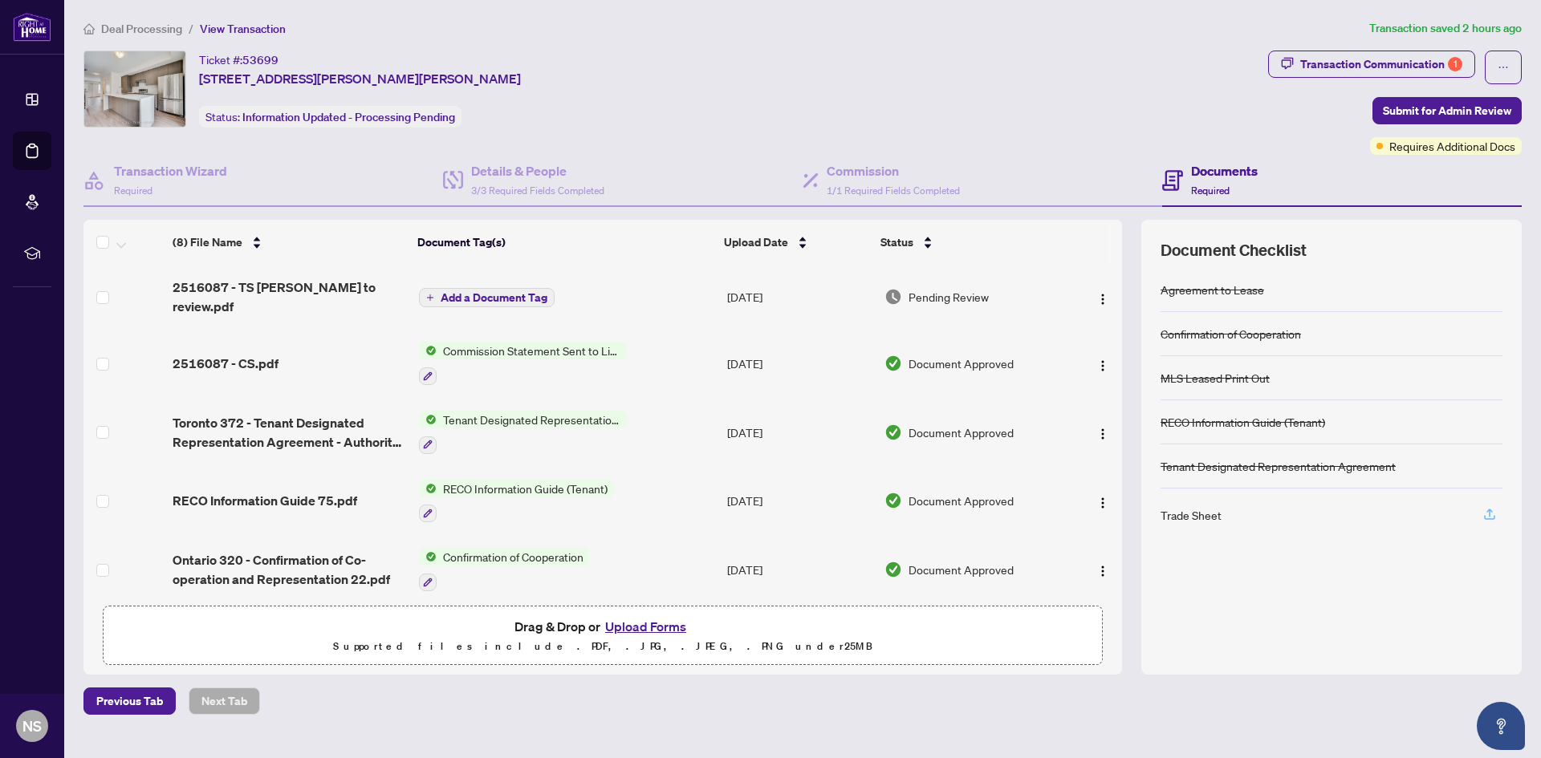
click at [1490, 513] on icon "button" at bounding box center [1489, 514] width 14 height 14
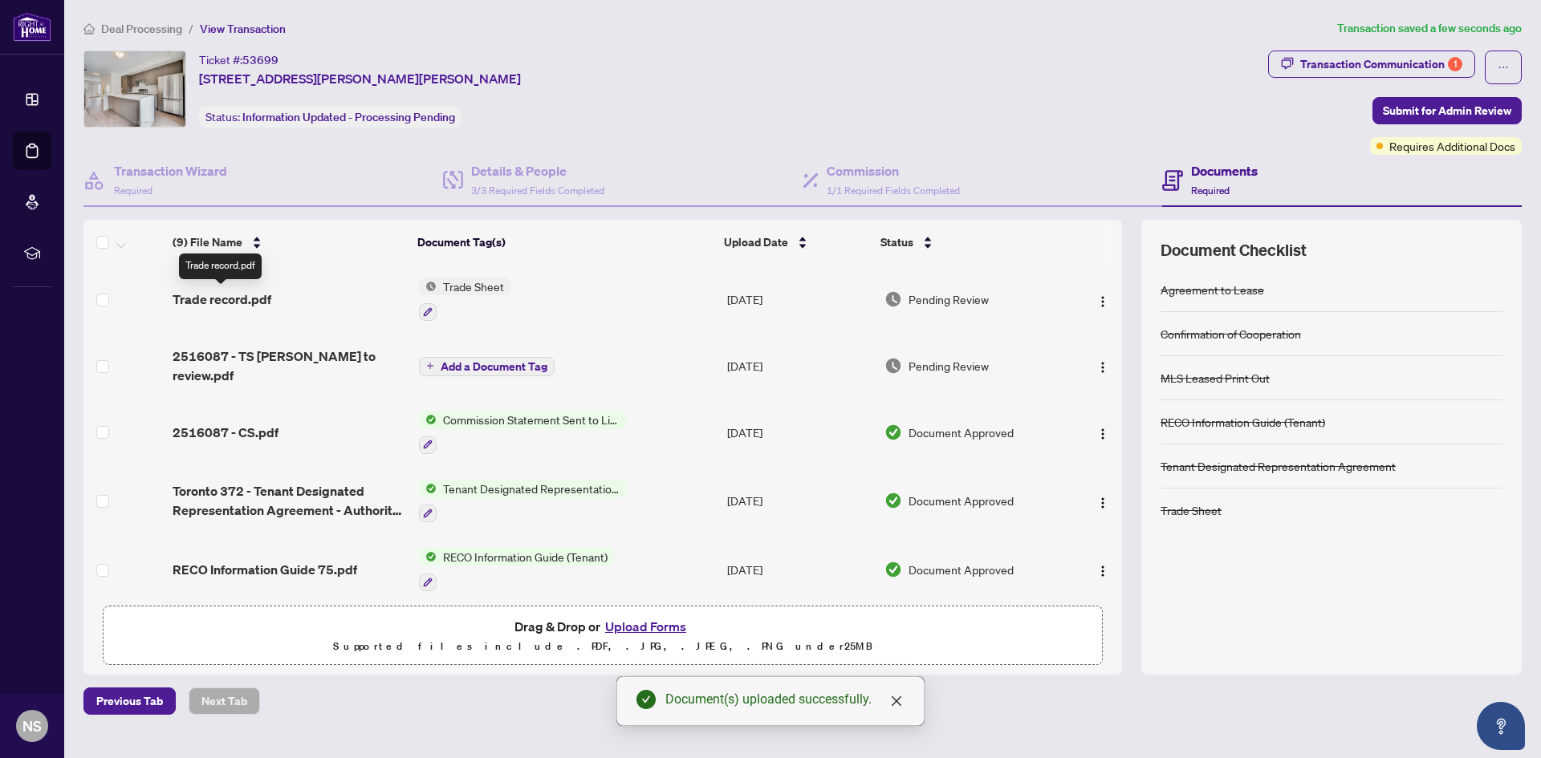
click at [220, 298] on span "Trade record.pdf" at bounding box center [222, 299] width 99 height 19
click at [530, 362] on span "Add a Document Tag" at bounding box center [494, 366] width 107 height 11
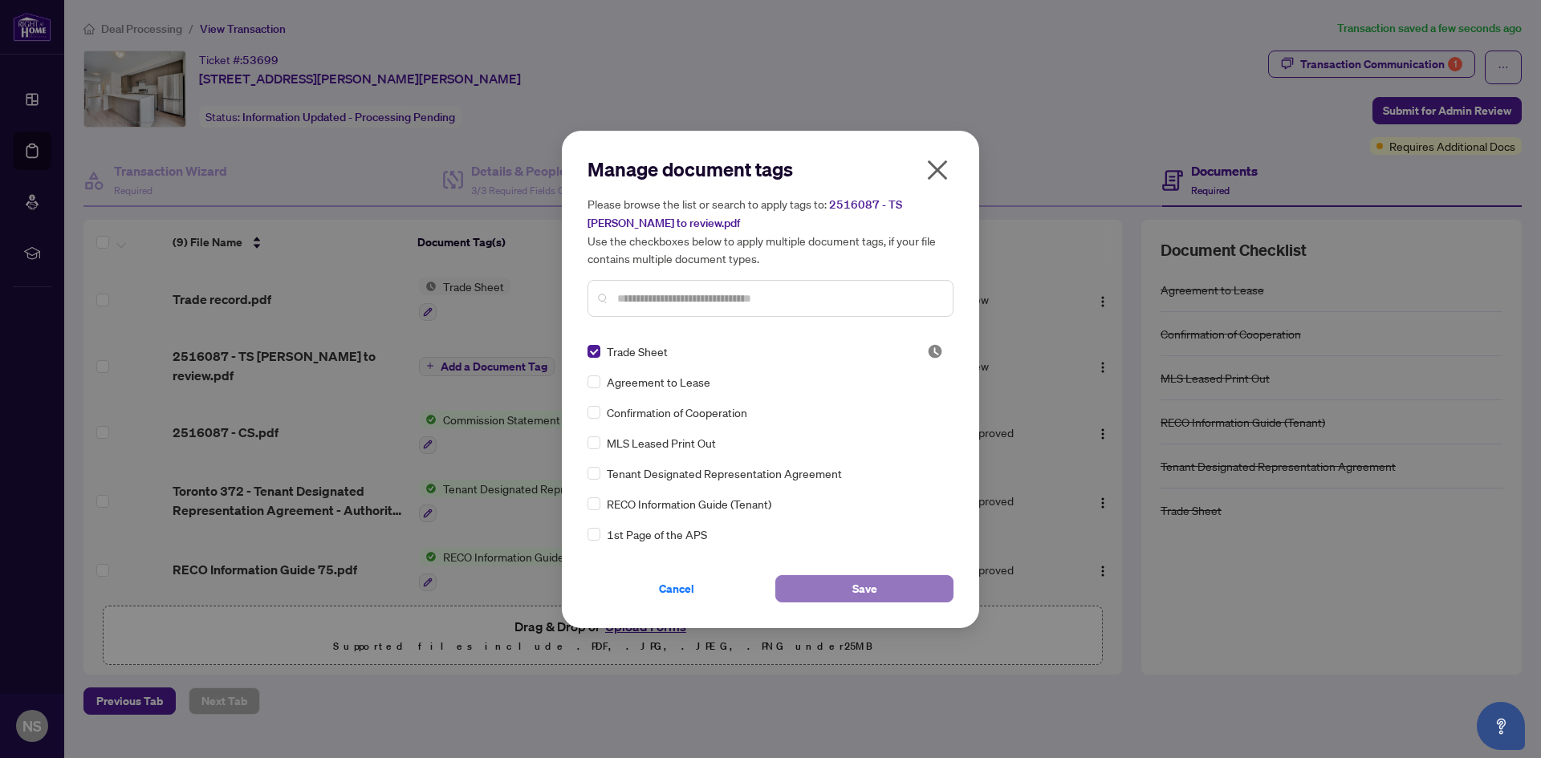
click at [834, 598] on button "Save" at bounding box center [864, 588] width 178 height 27
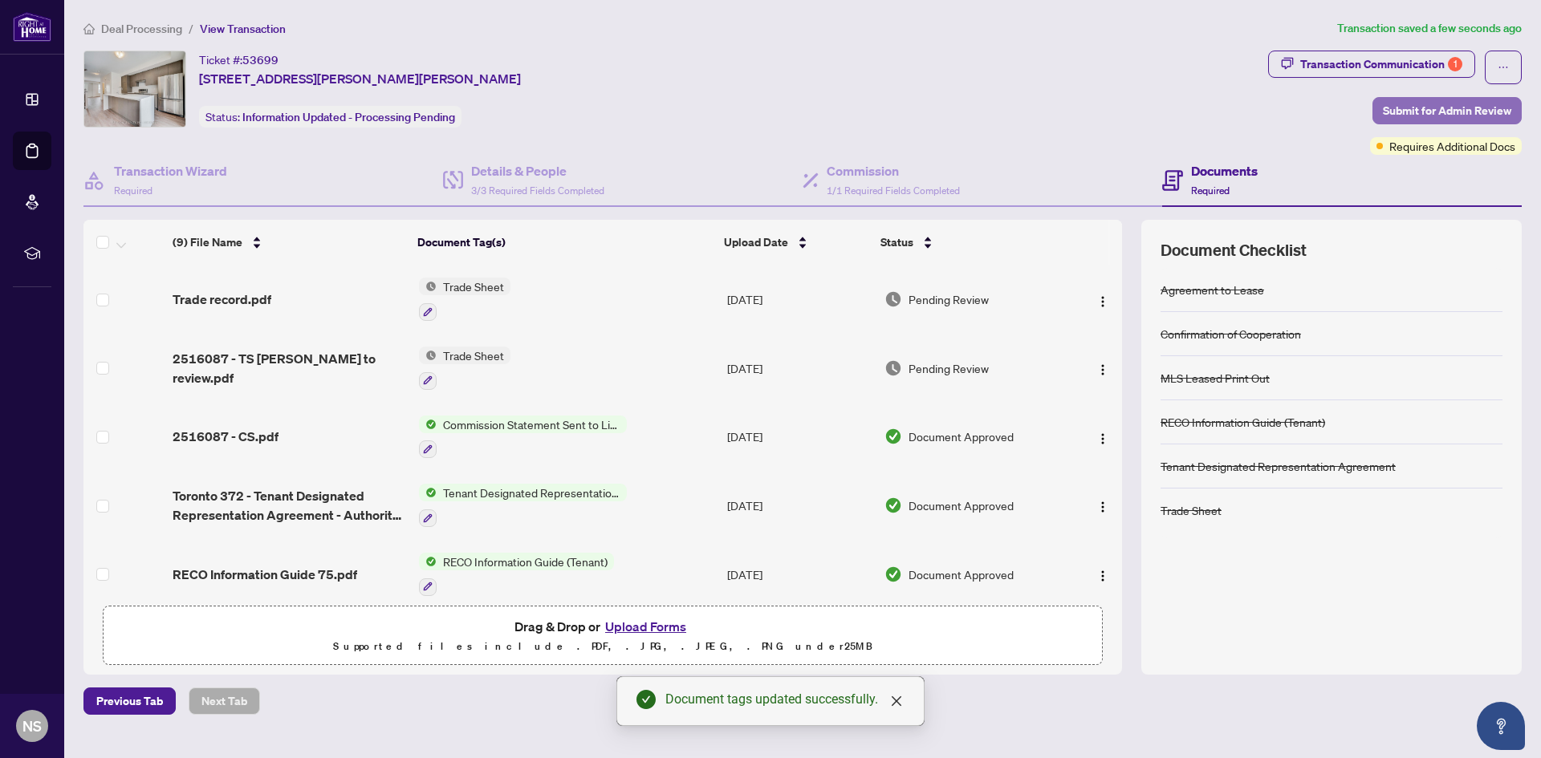
click at [1433, 106] on span "Submit for Admin Review" at bounding box center [1447, 111] width 128 height 26
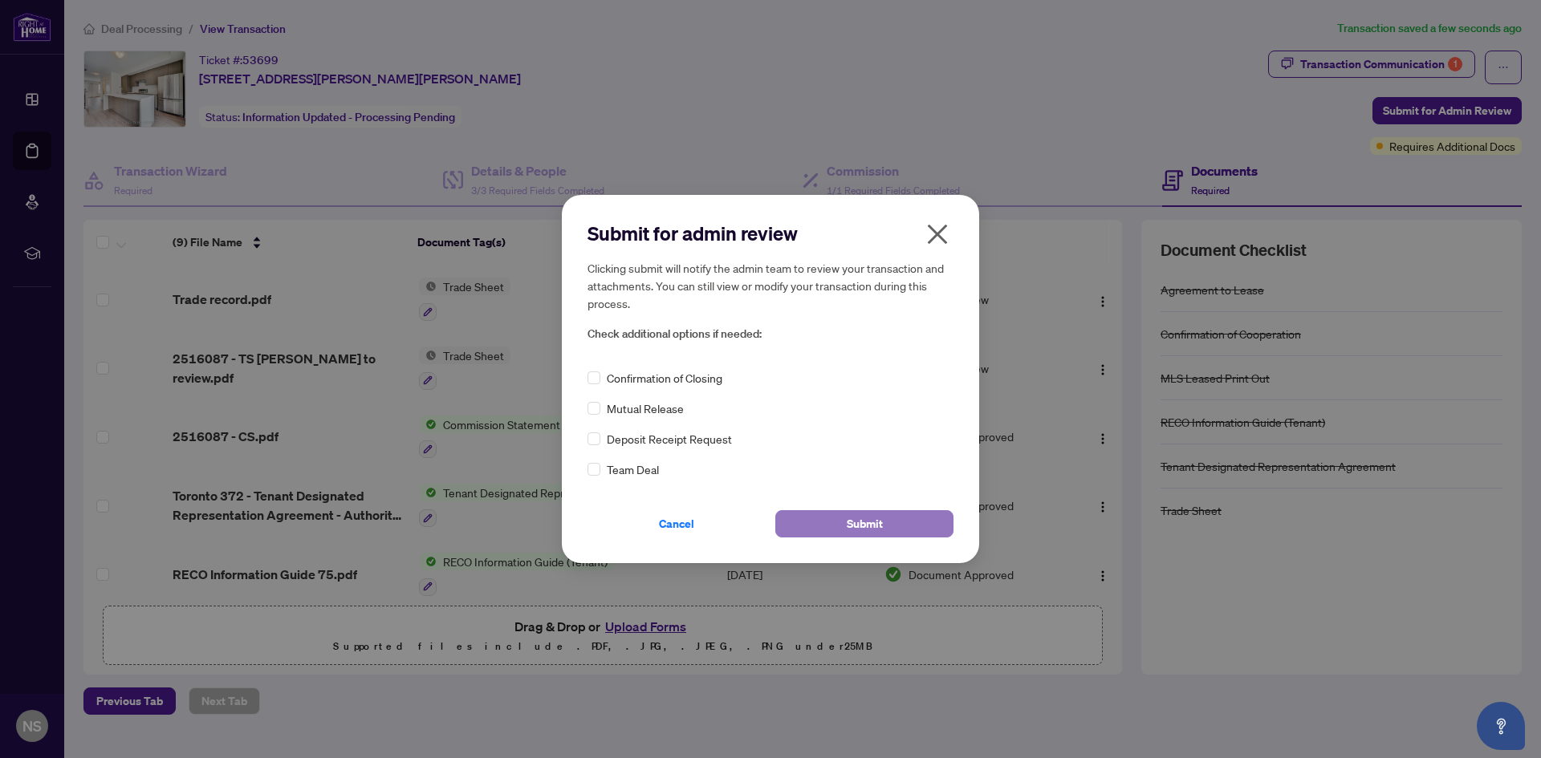
click at [835, 526] on button "Submit" at bounding box center [864, 523] width 178 height 27
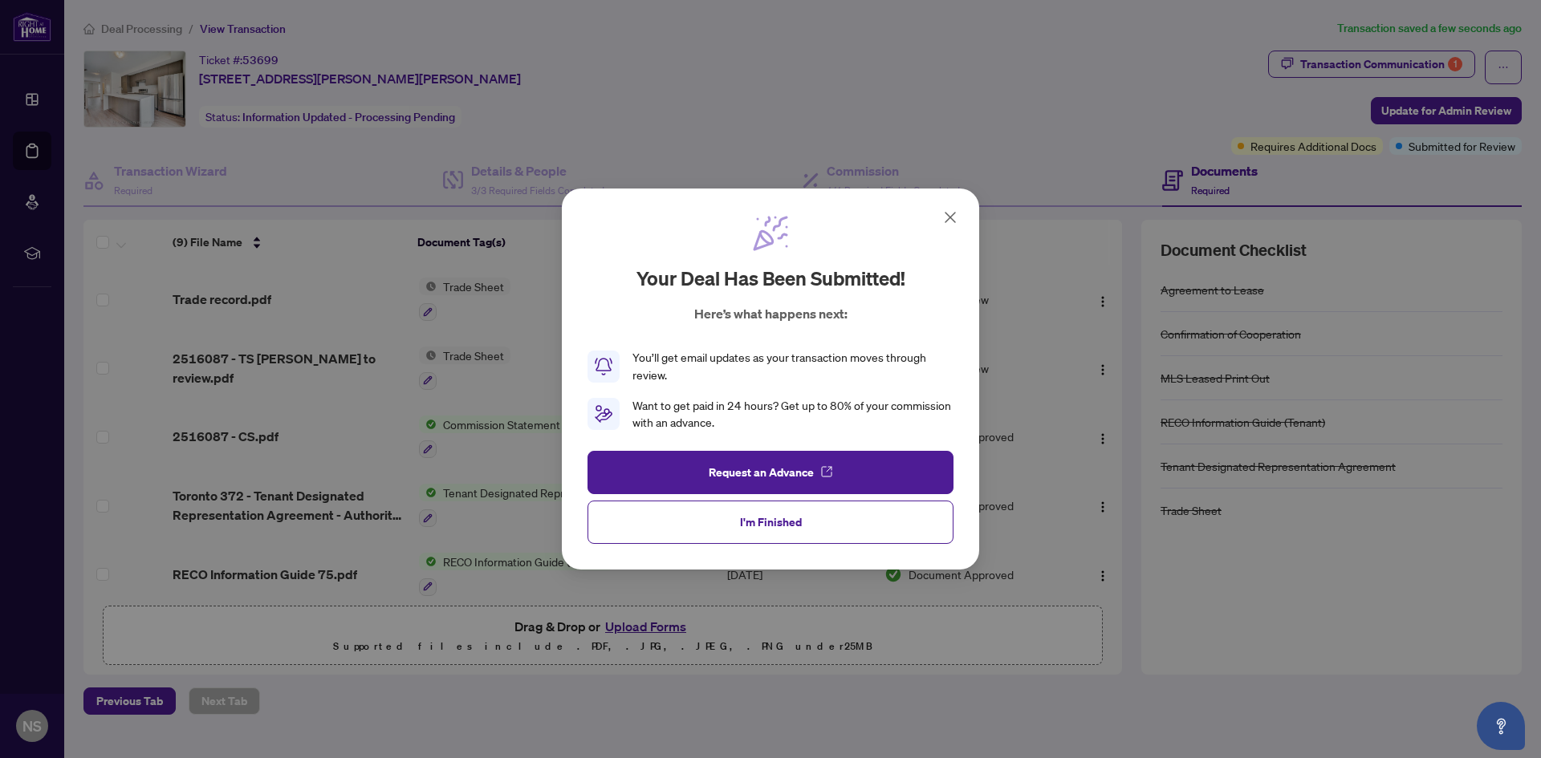
click at [950, 213] on icon at bounding box center [950, 217] width 19 height 19
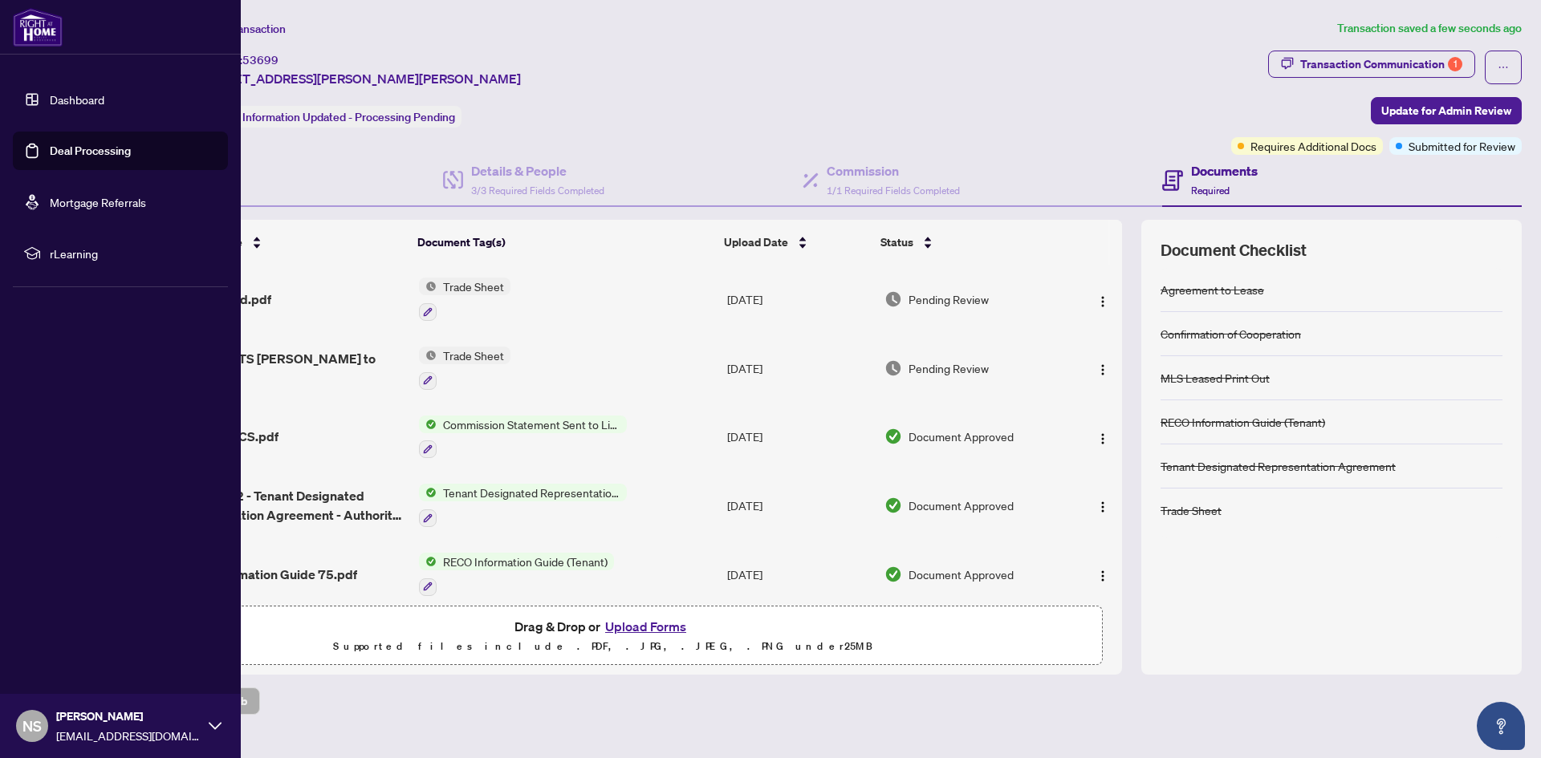
click at [84, 92] on link "Dashboard" at bounding box center [77, 99] width 55 height 14
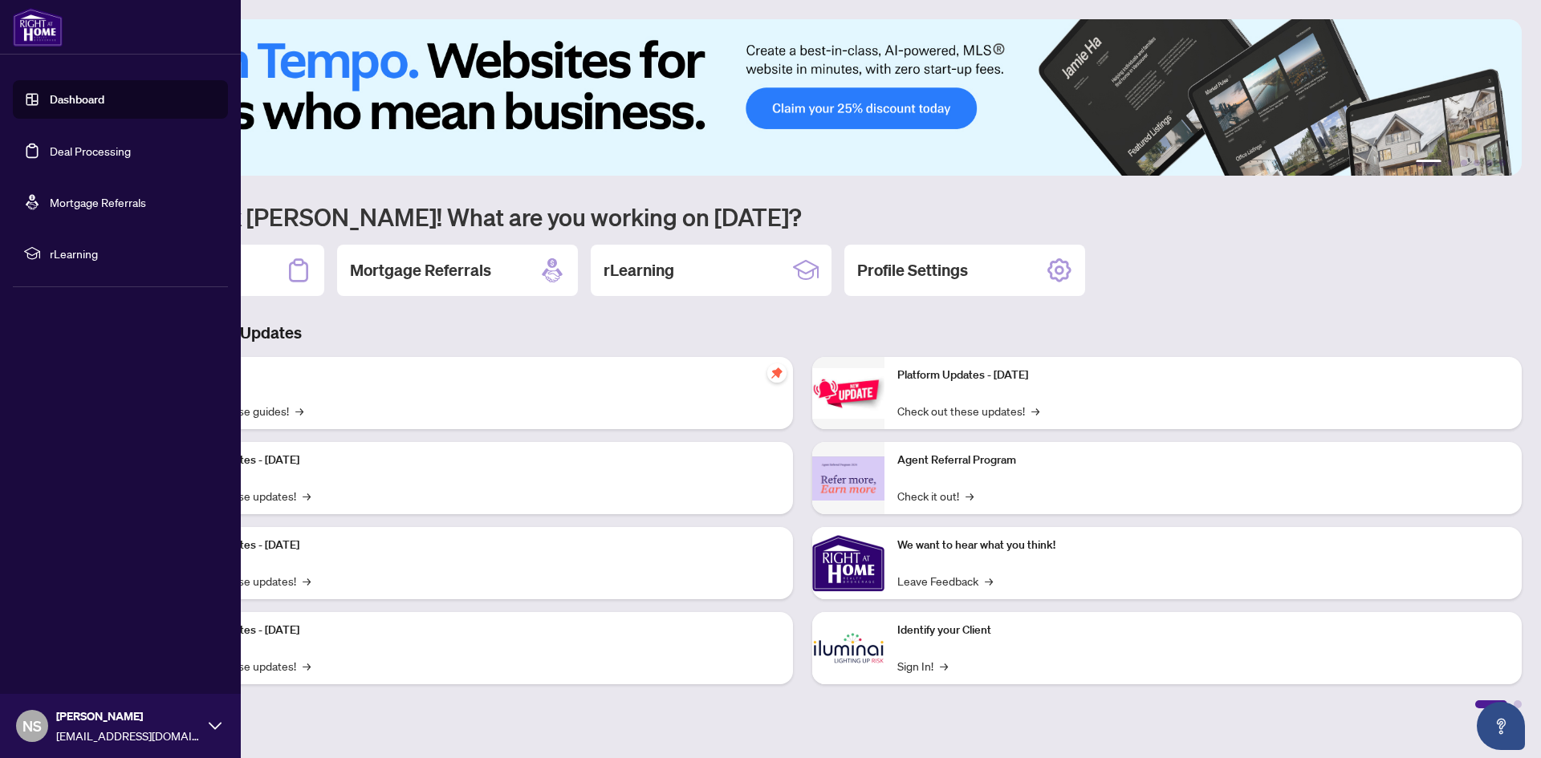
click at [83, 99] on link "Dashboard" at bounding box center [77, 99] width 55 height 14
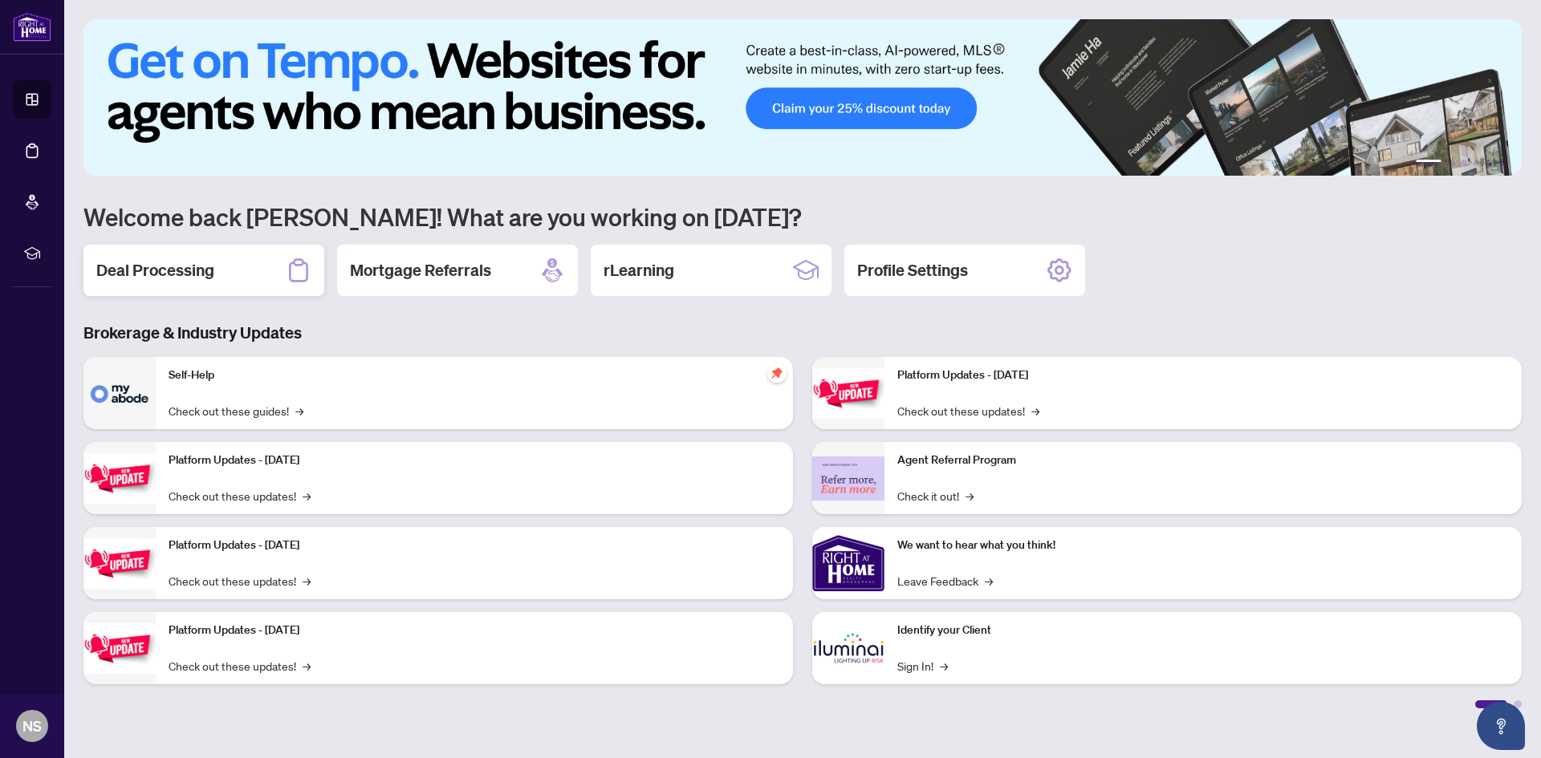
click at [181, 274] on h2 "Deal Processing" at bounding box center [155, 270] width 118 height 22
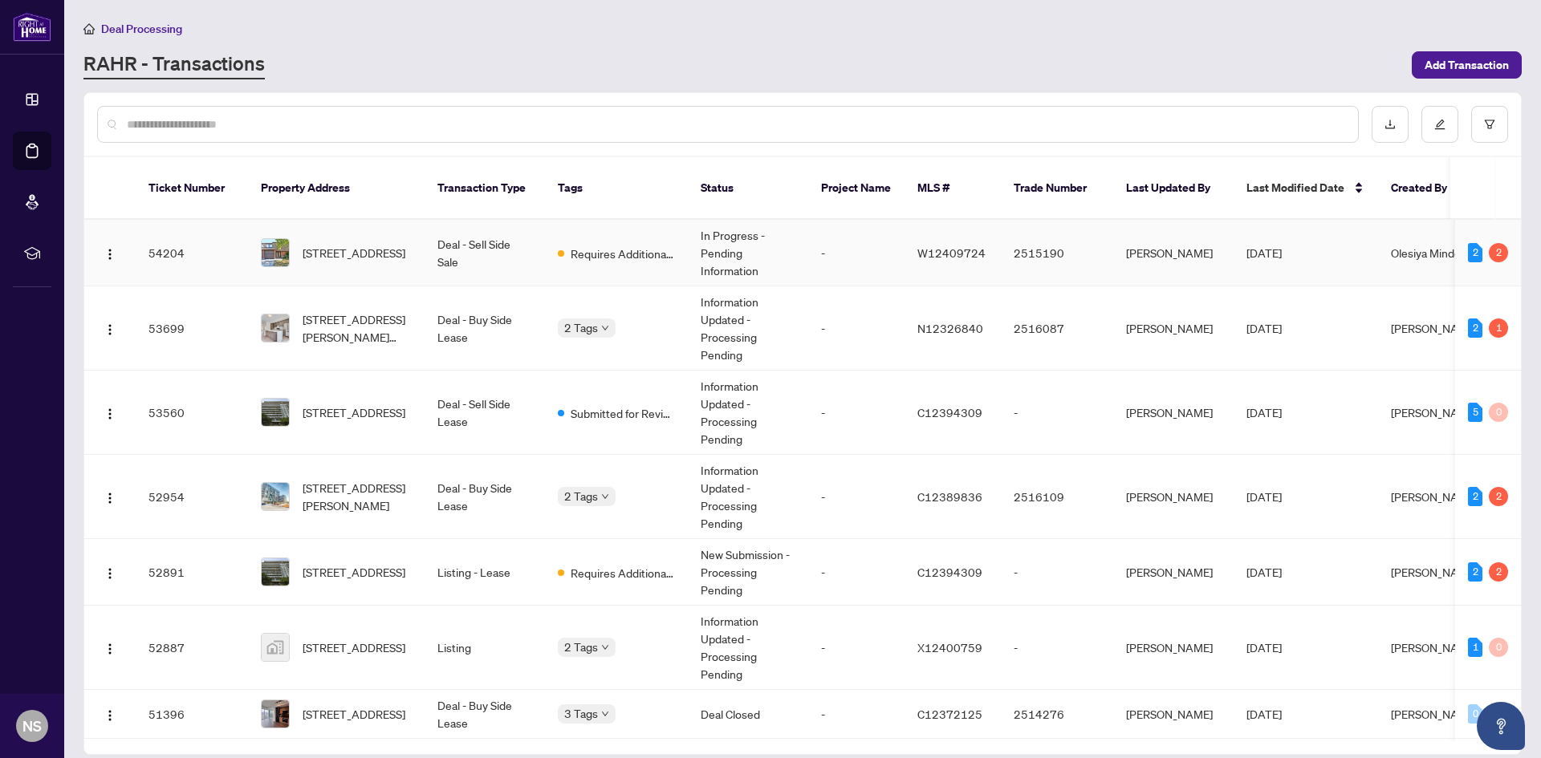
click at [343, 244] on span "[STREET_ADDRESS]" at bounding box center [354, 253] width 103 height 18
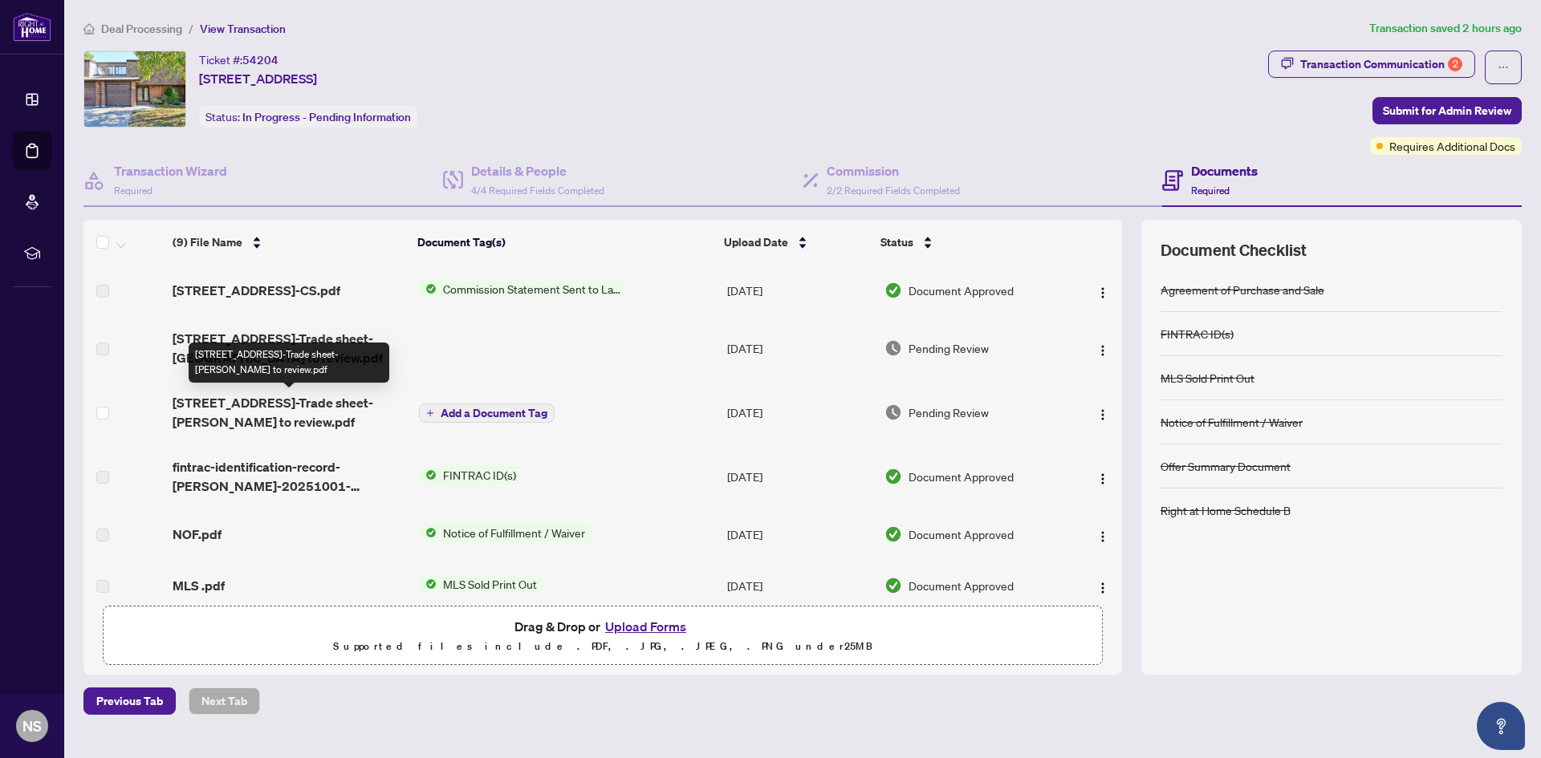
click at [349, 402] on span "[STREET_ADDRESS]-Trade sheet-[PERSON_NAME] to review.pdf" at bounding box center [290, 412] width 234 height 39
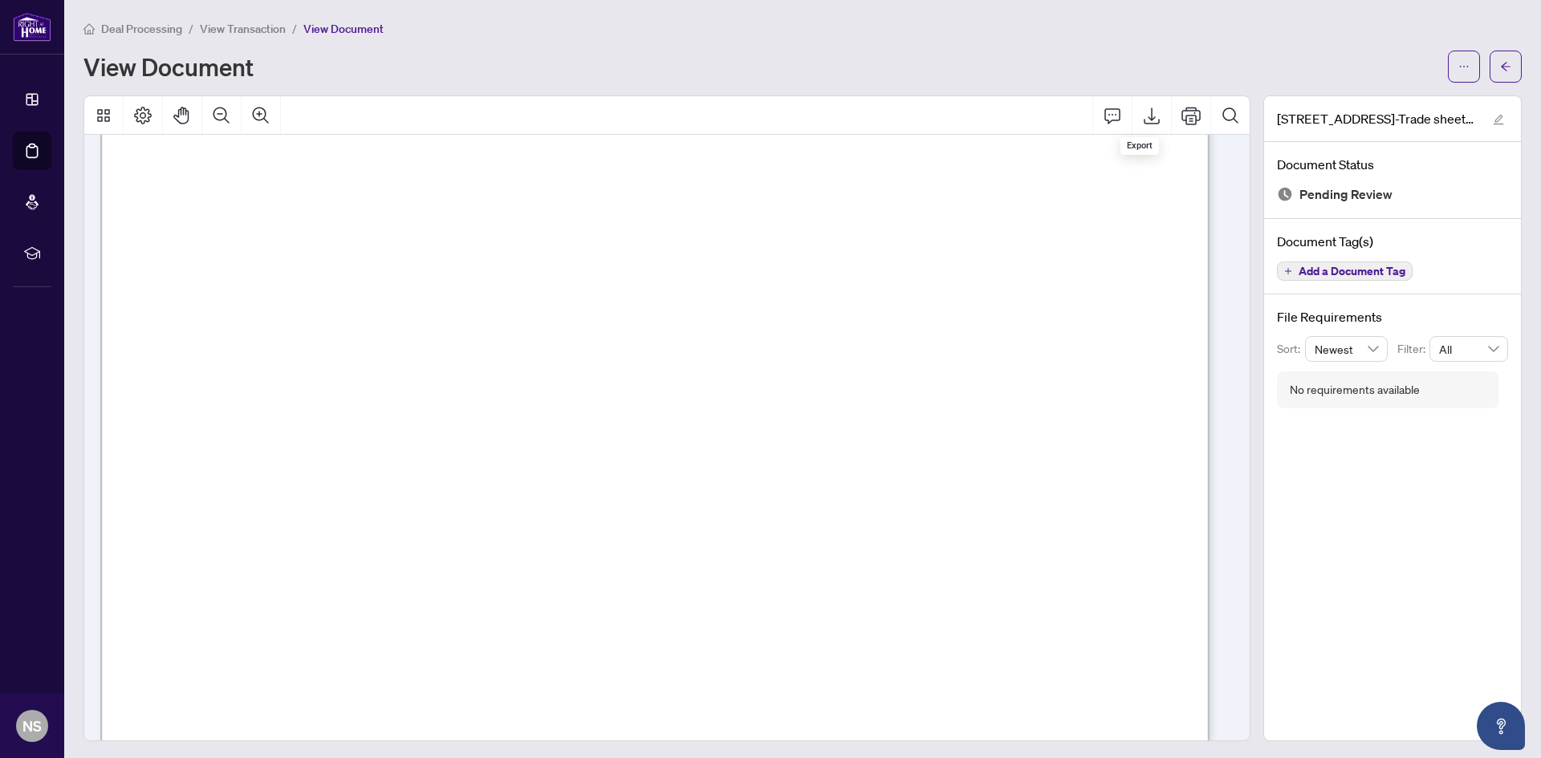
scroll to position [80, 0]
click at [1144, 118] on icon "Export" at bounding box center [1152, 116] width 16 height 17
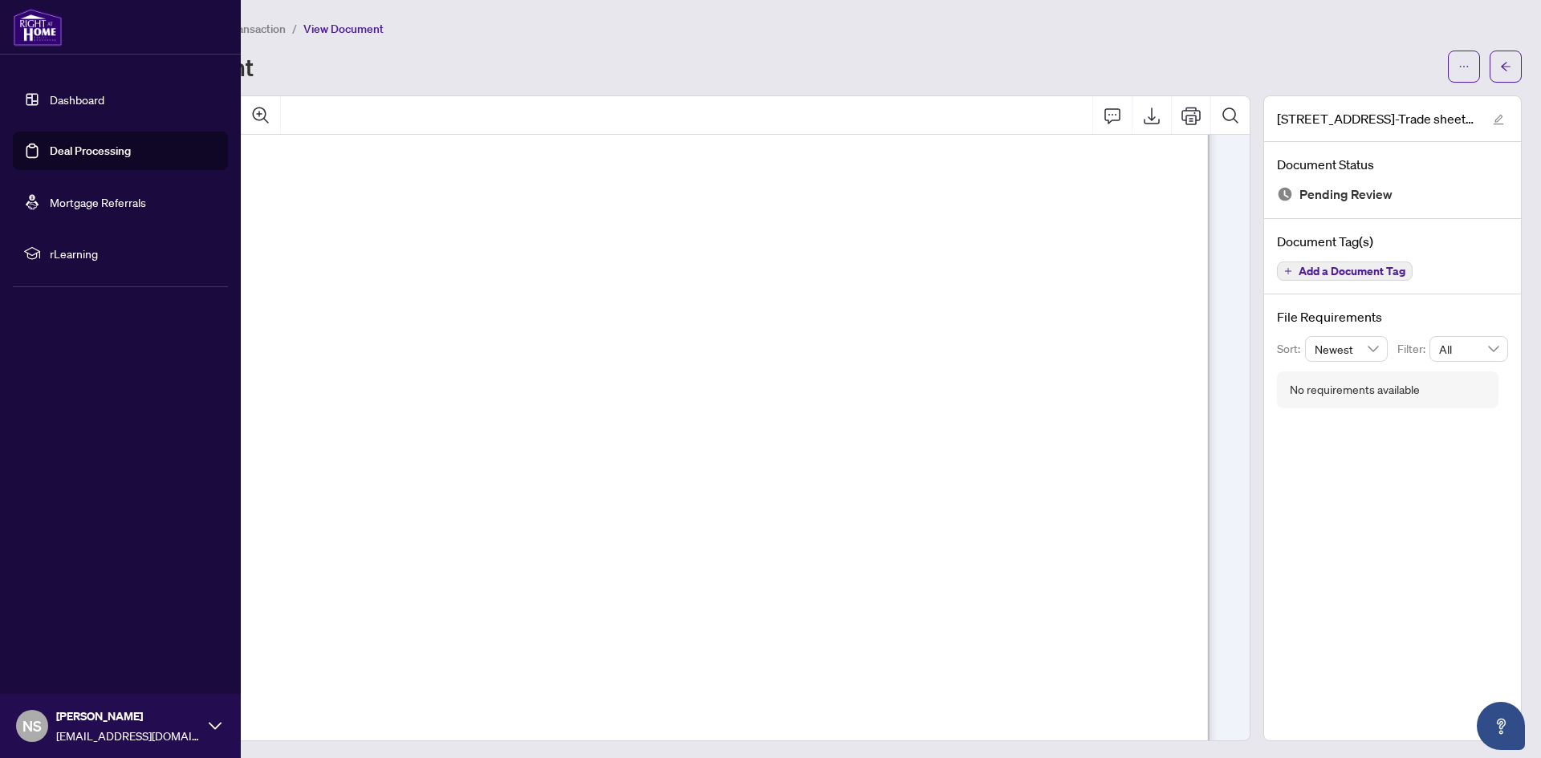
click at [59, 103] on link "Dashboard" at bounding box center [77, 99] width 55 height 14
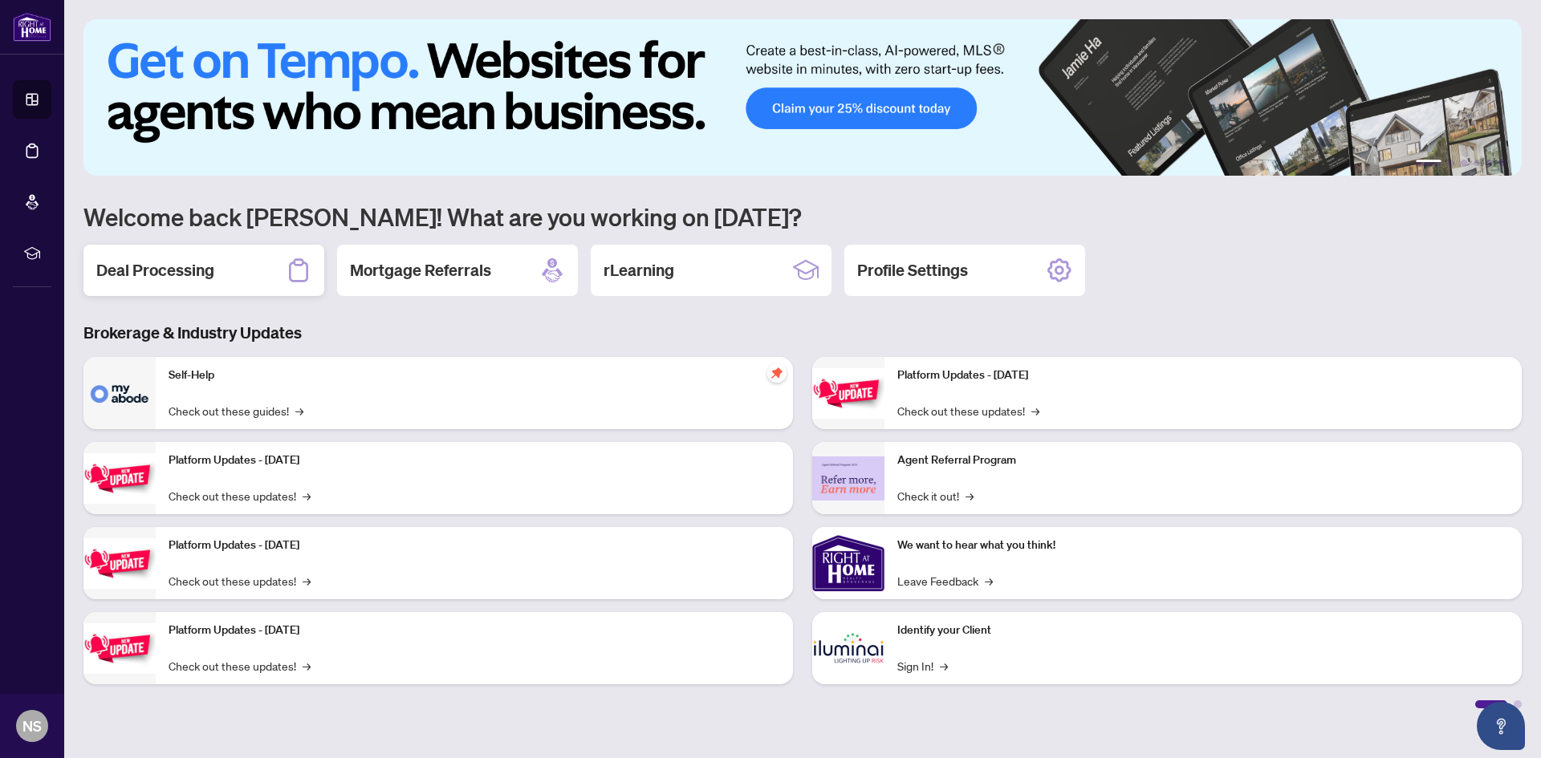
click at [166, 267] on h2 "Deal Processing" at bounding box center [155, 270] width 118 height 22
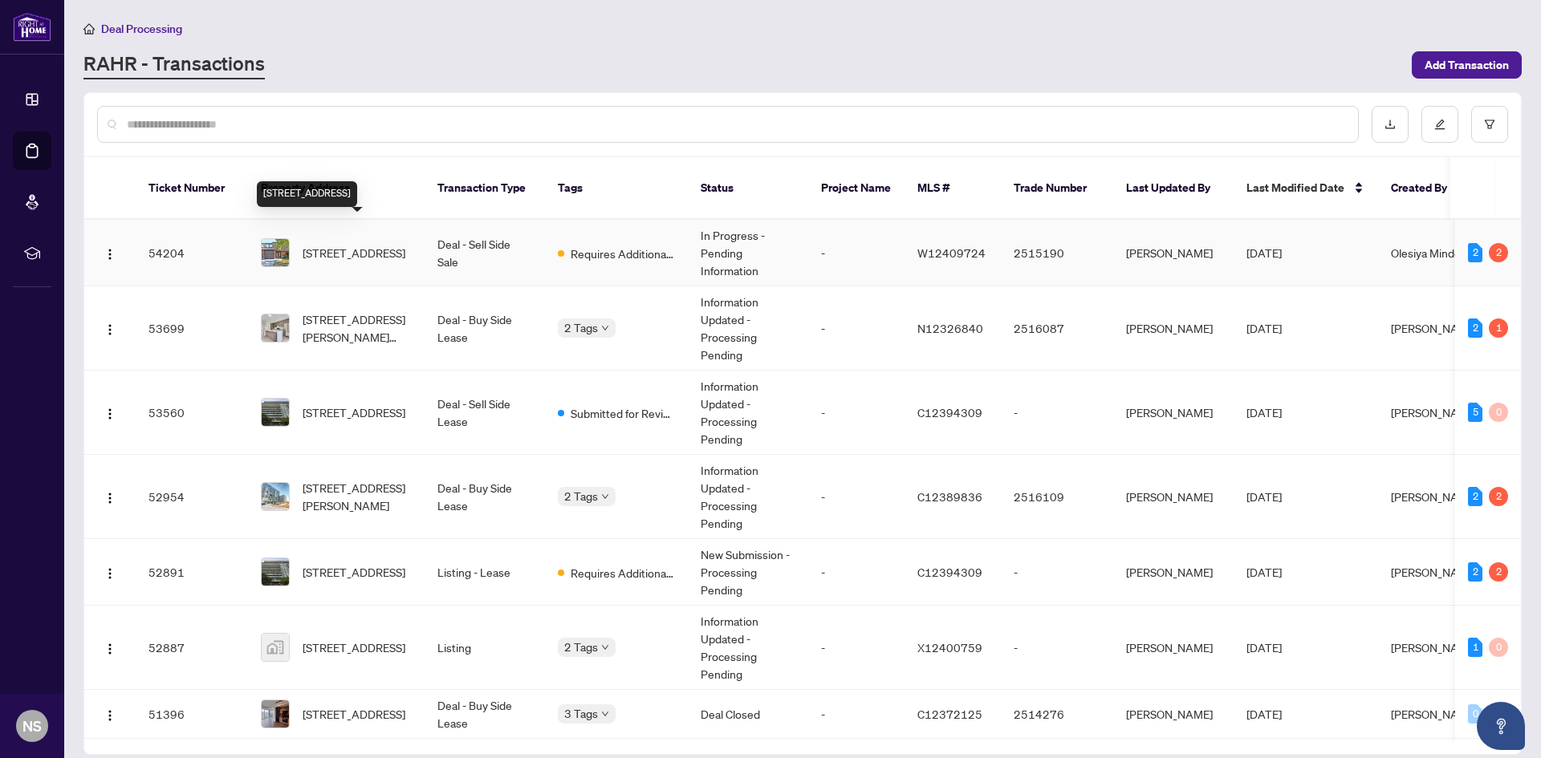
click at [362, 244] on span "[STREET_ADDRESS]" at bounding box center [354, 253] width 103 height 18
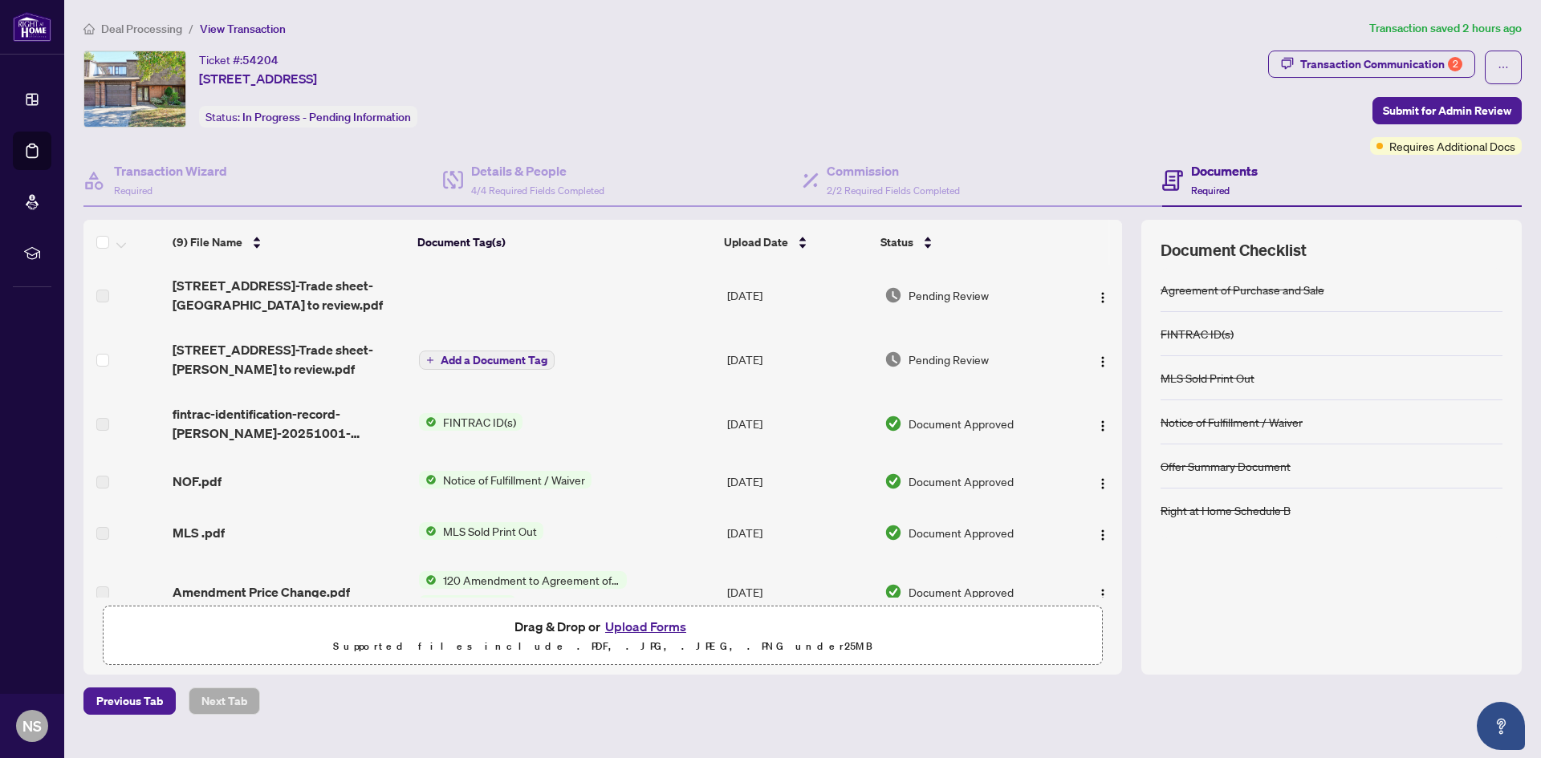
scroll to position [80, 0]
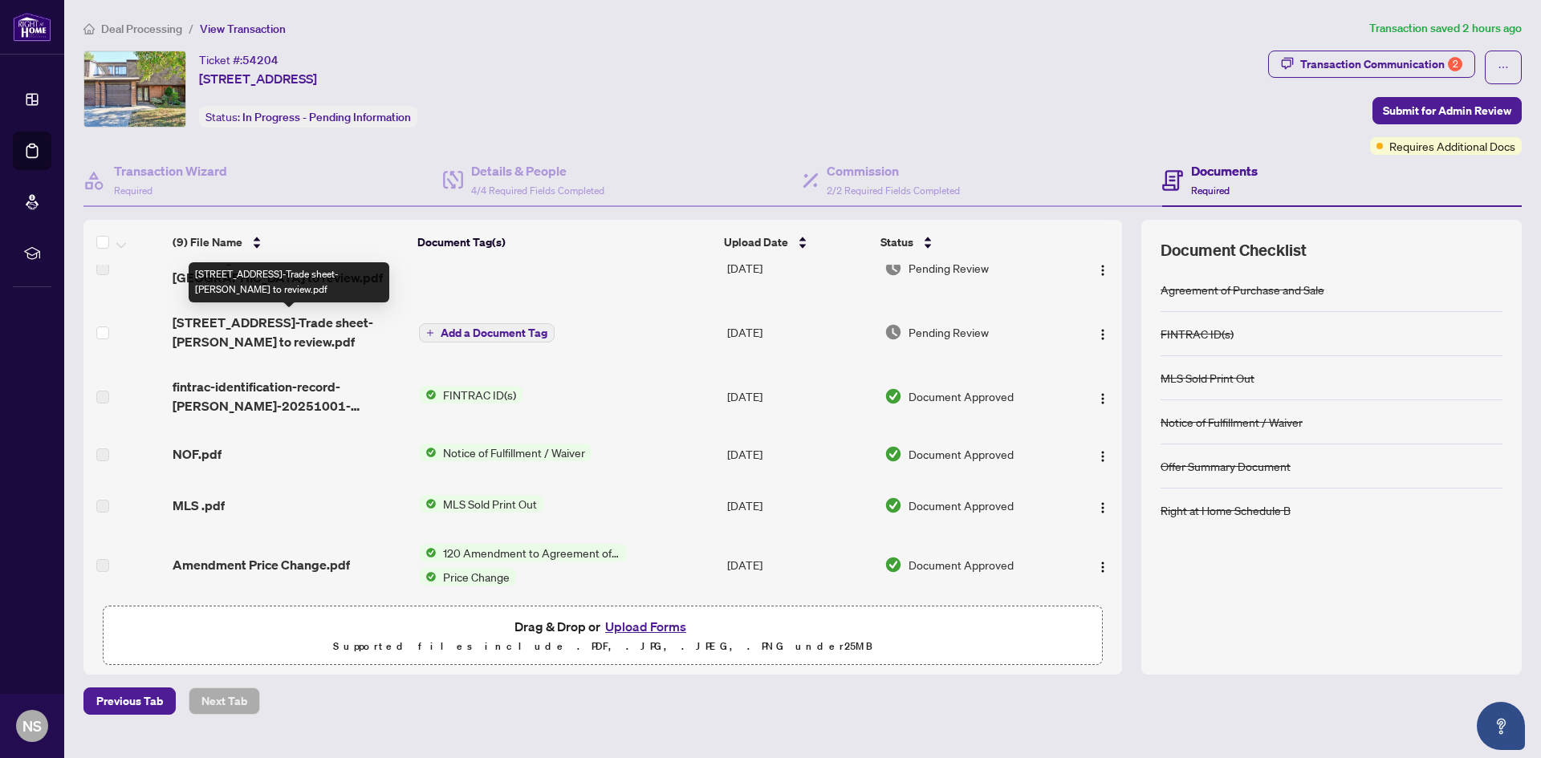
click at [321, 324] on span "[STREET_ADDRESS]-Trade sheet-[PERSON_NAME] to review.pdf" at bounding box center [290, 332] width 234 height 39
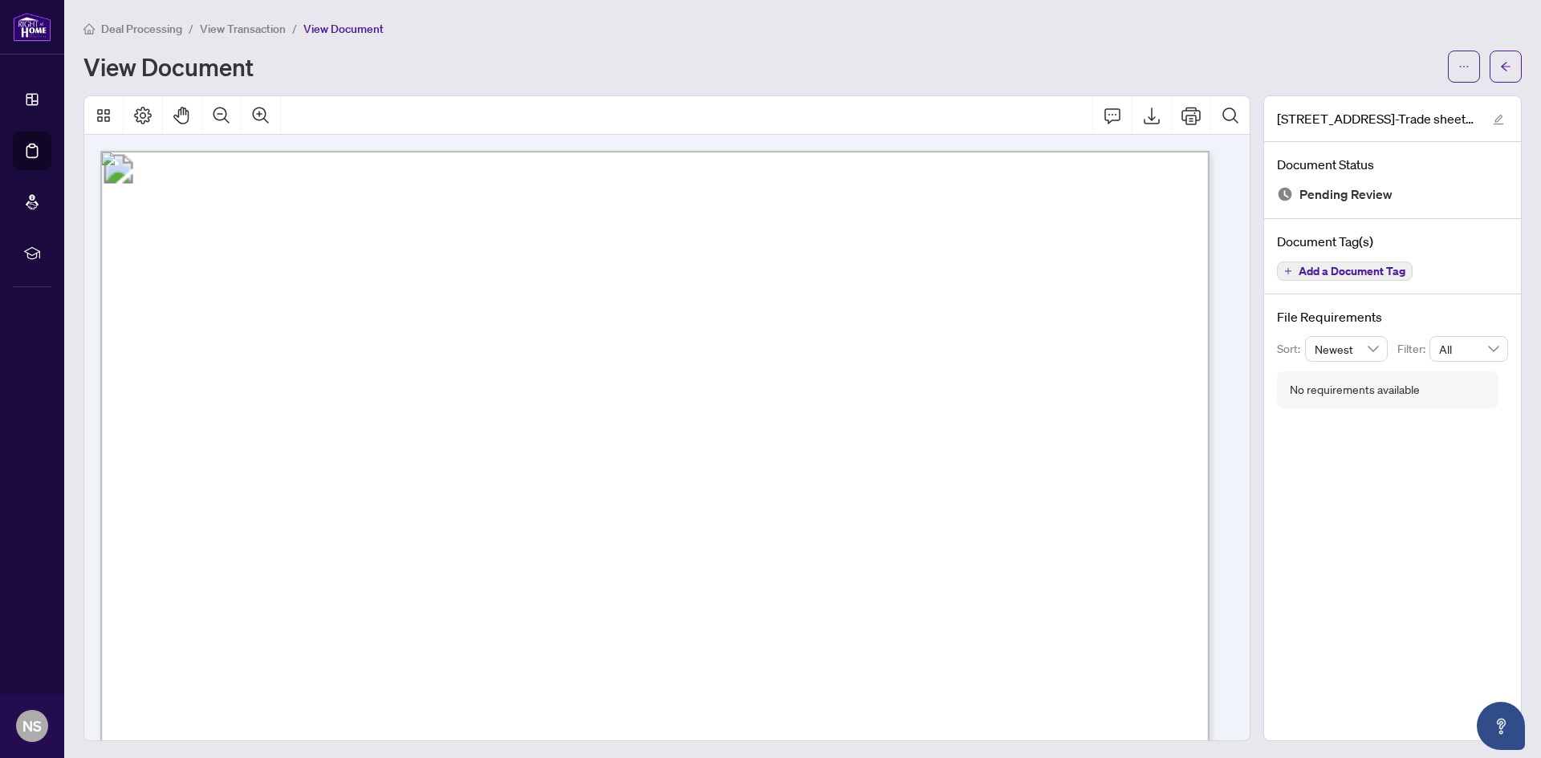
click at [859, 63] on div "View Document" at bounding box center [760, 67] width 1355 height 26
